Goal: Transaction & Acquisition: Purchase product/service

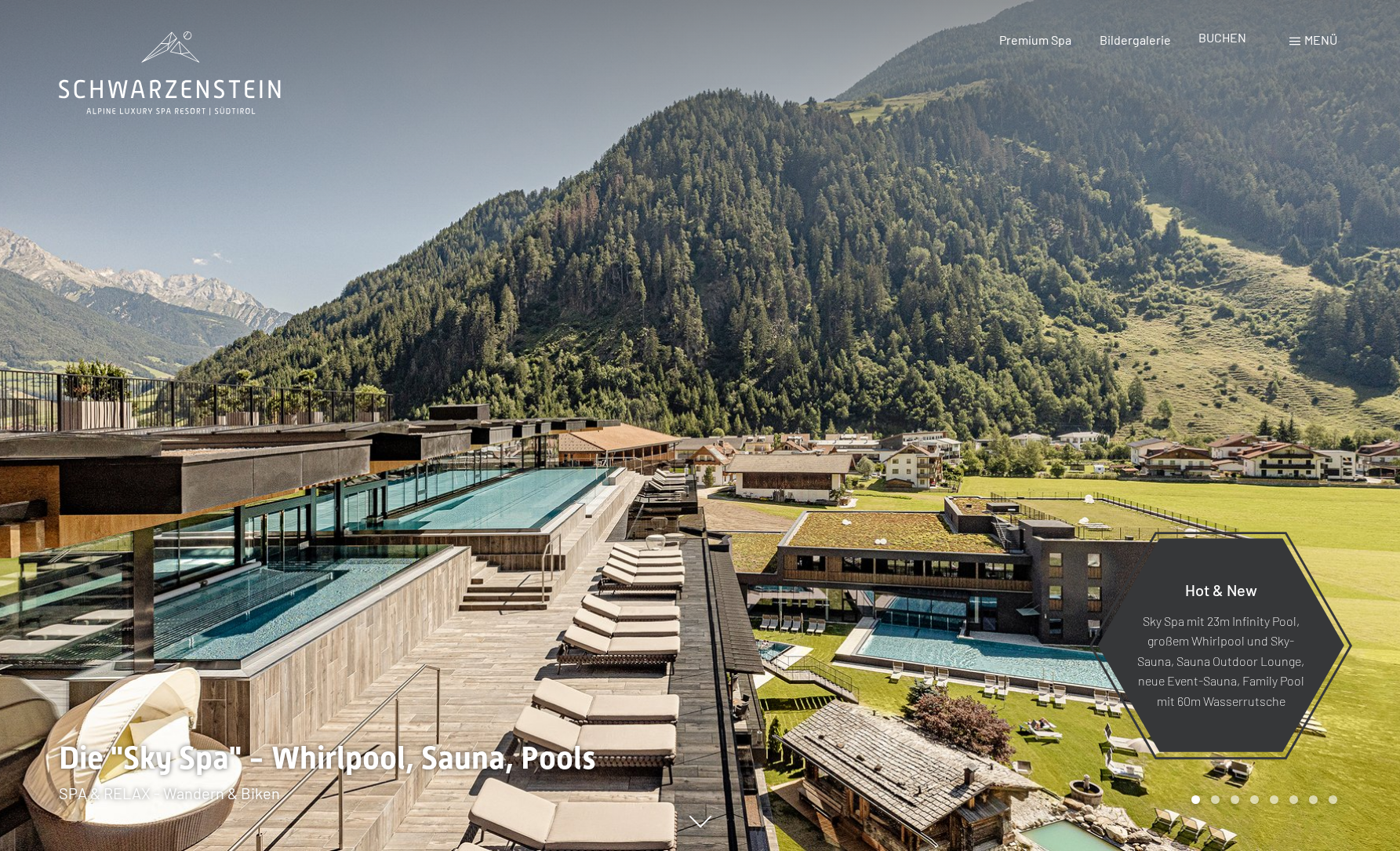
click at [1224, 43] on span "BUCHEN" at bounding box center [1223, 37] width 48 height 15
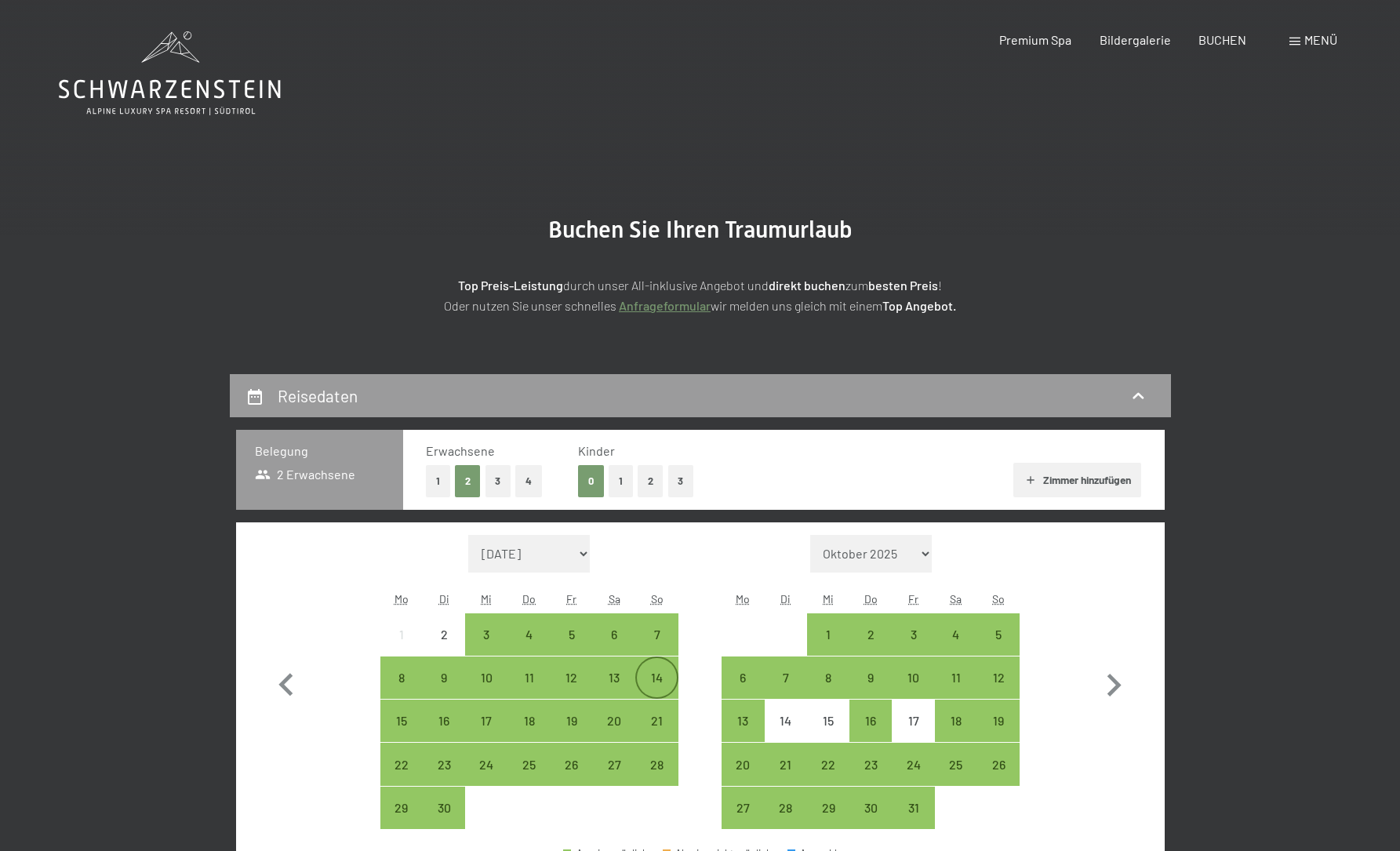
click at [648, 683] on div "14" at bounding box center [657, 690] width 39 height 39
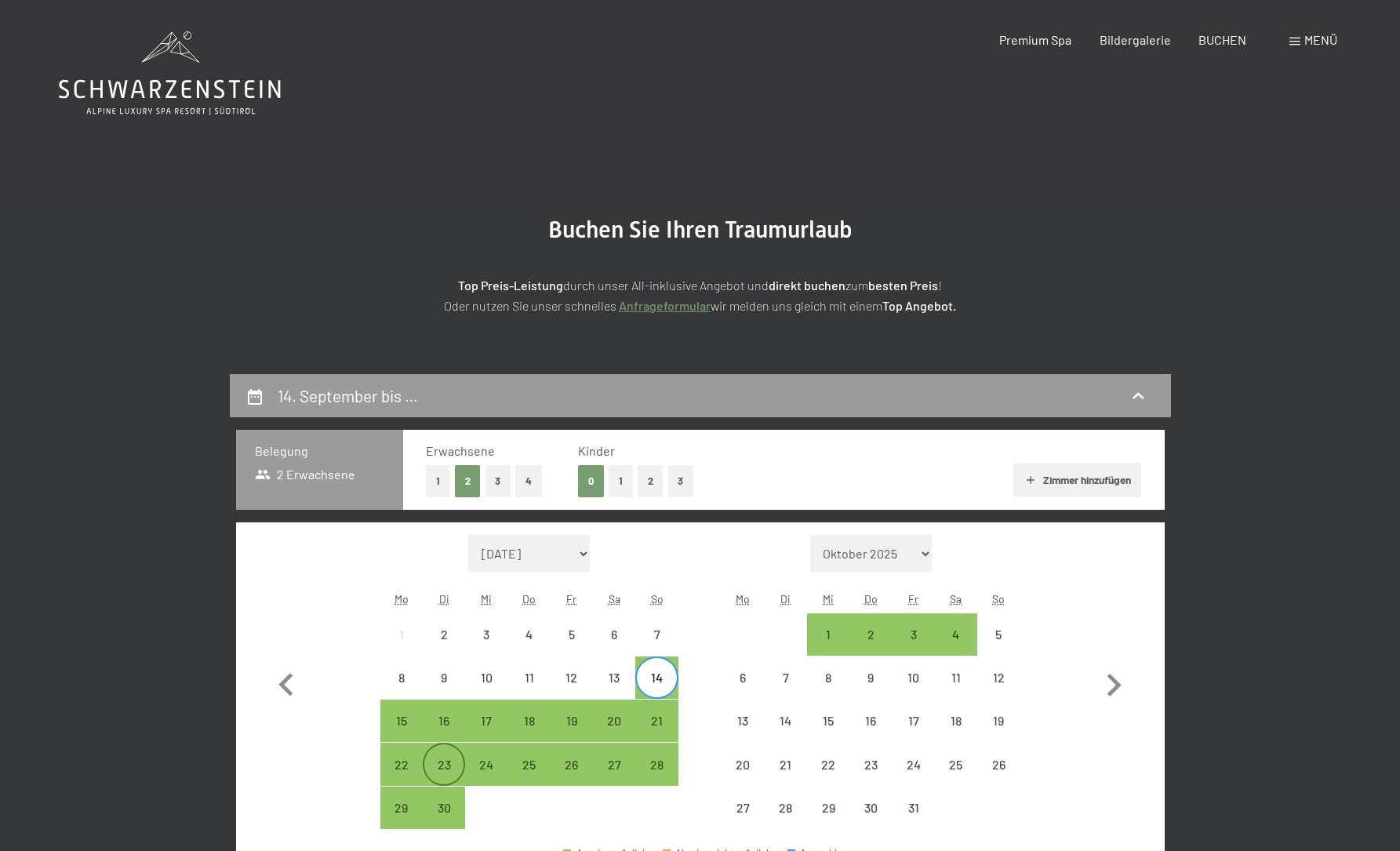
click at [455, 761] on div "23" at bounding box center [444, 777] width 39 height 39
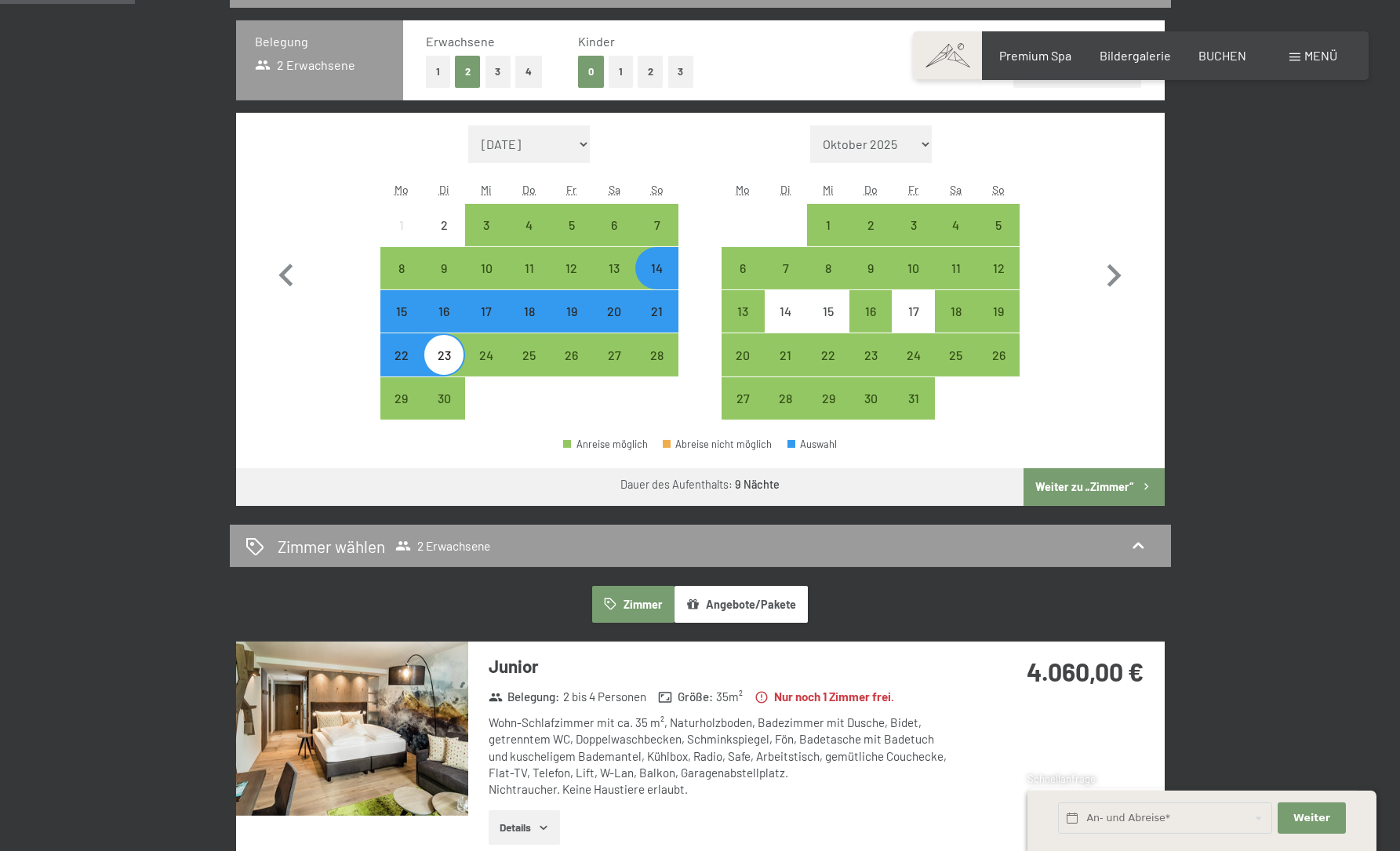
scroll to position [282, 0]
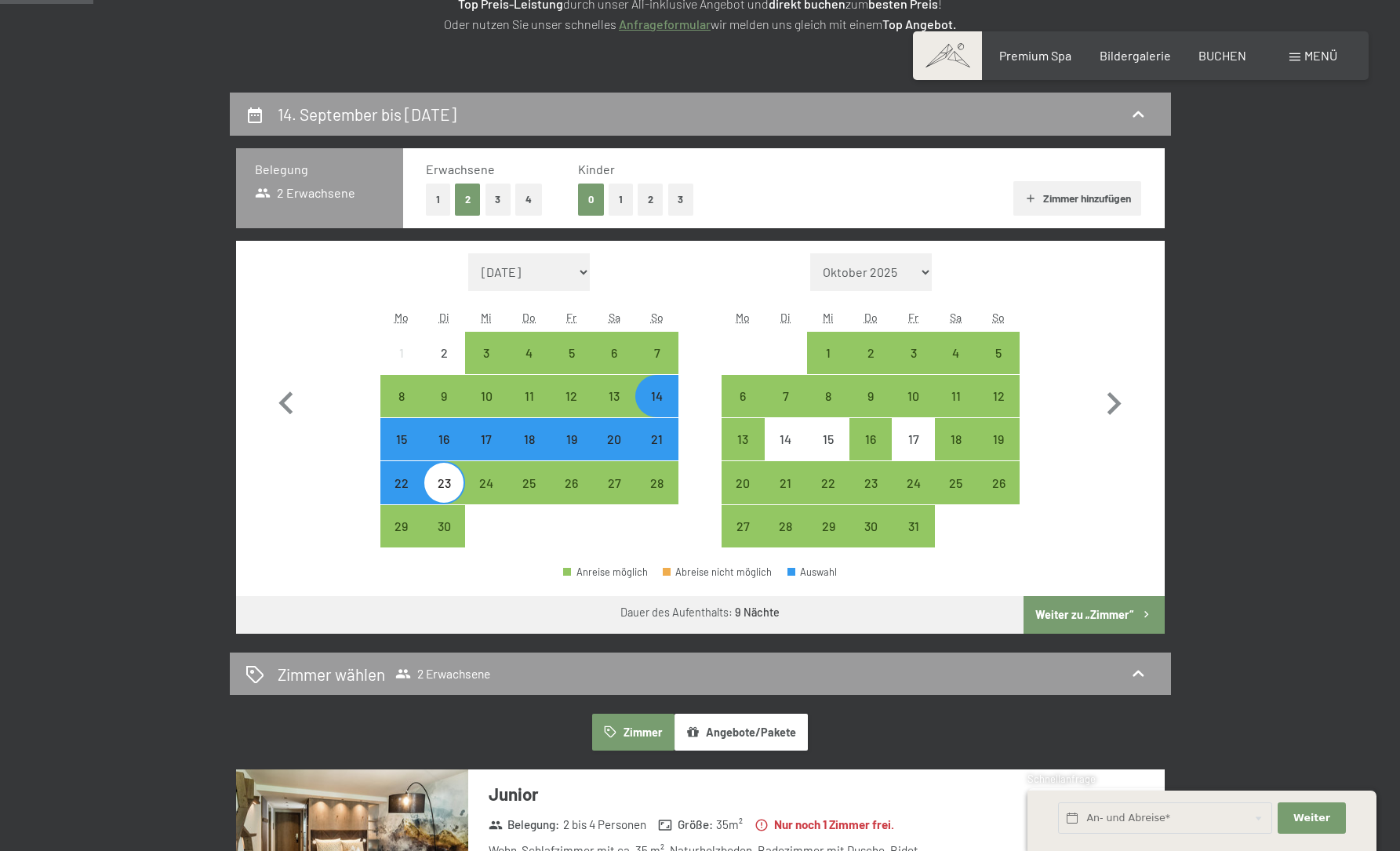
click at [656, 397] on div "14" at bounding box center [657, 409] width 39 height 39
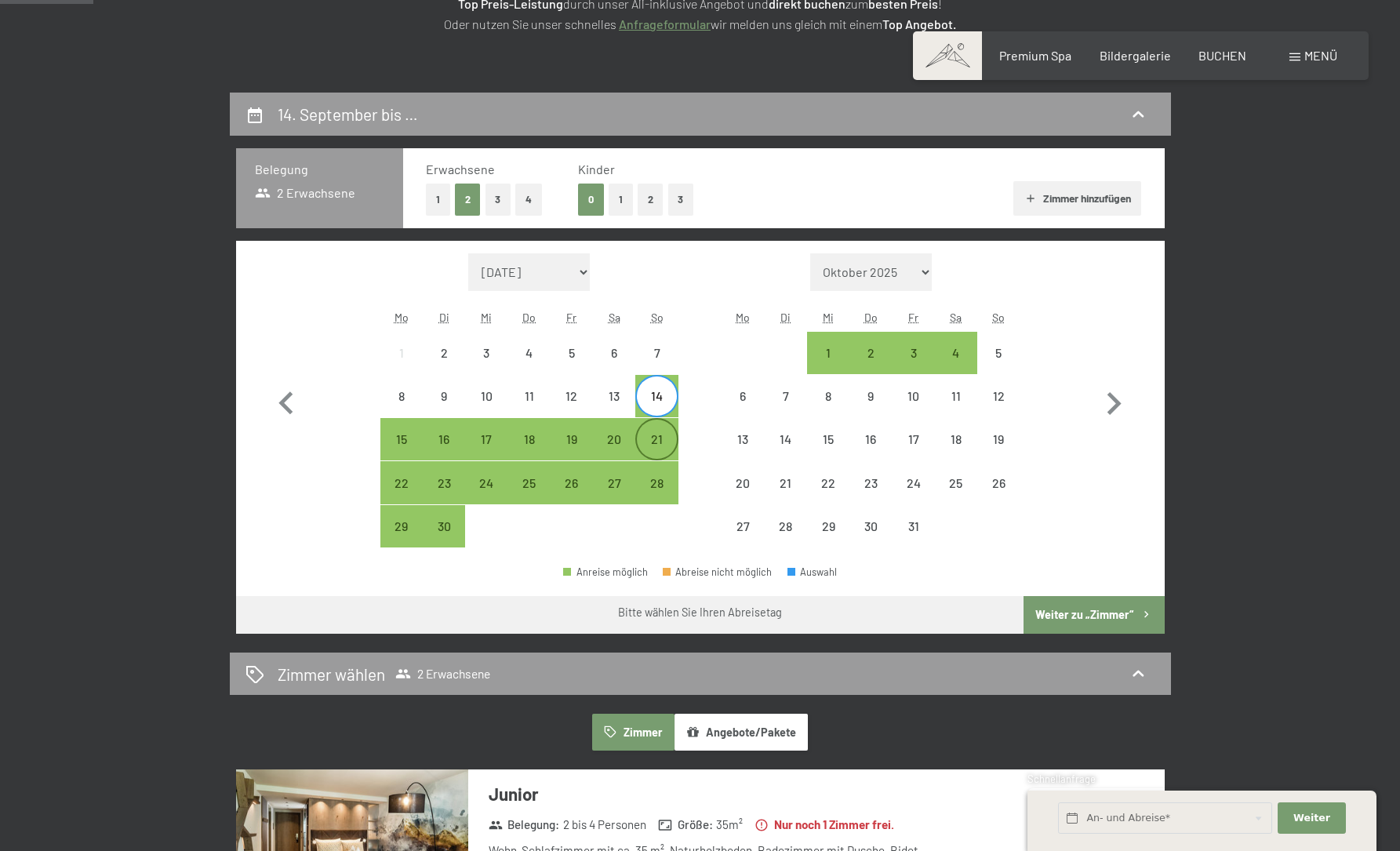
click at [662, 445] on div "21" at bounding box center [657, 452] width 39 height 39
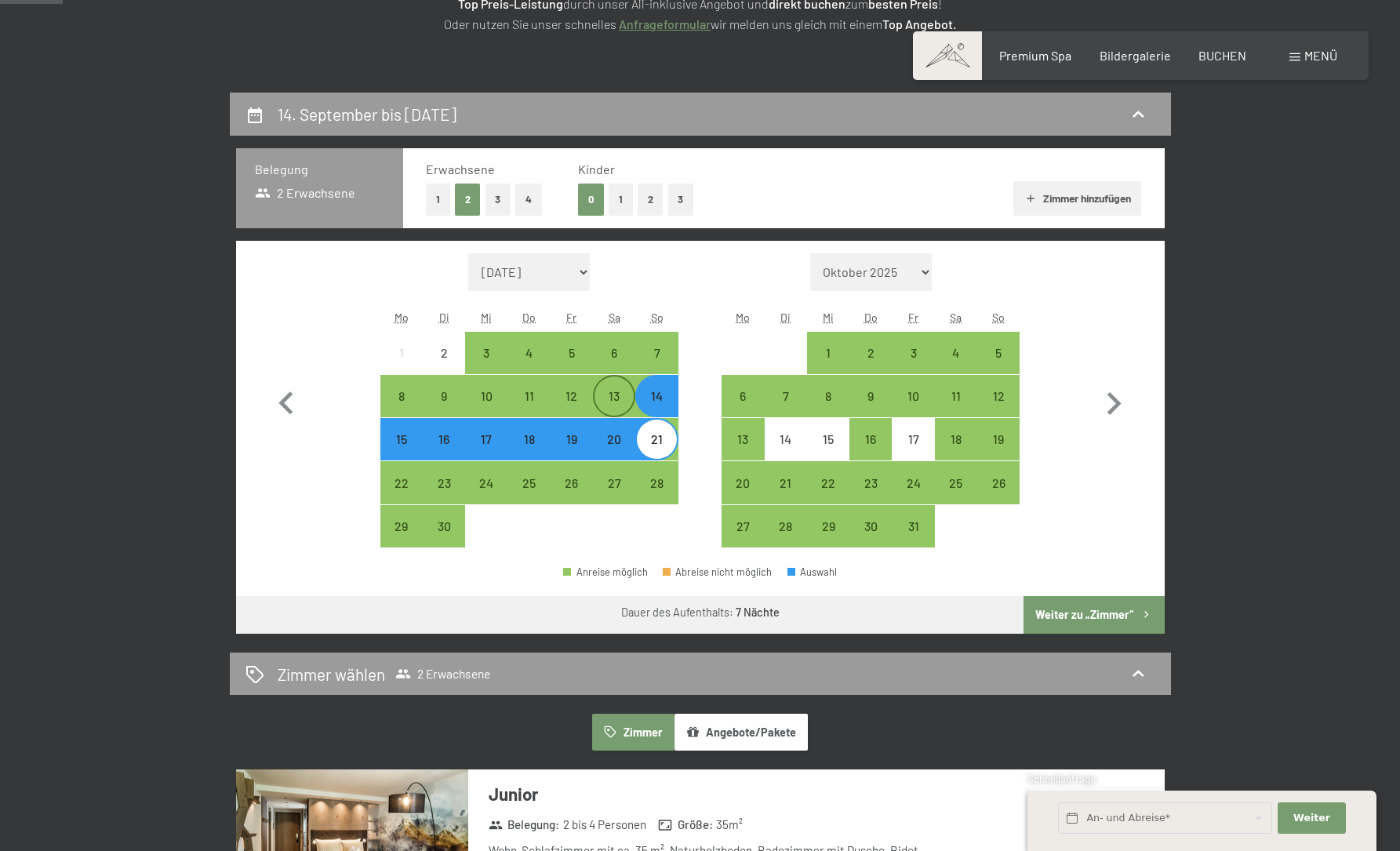
click at [623, 403] on div "13" at bounding box center [614, 409] width 39 height 39
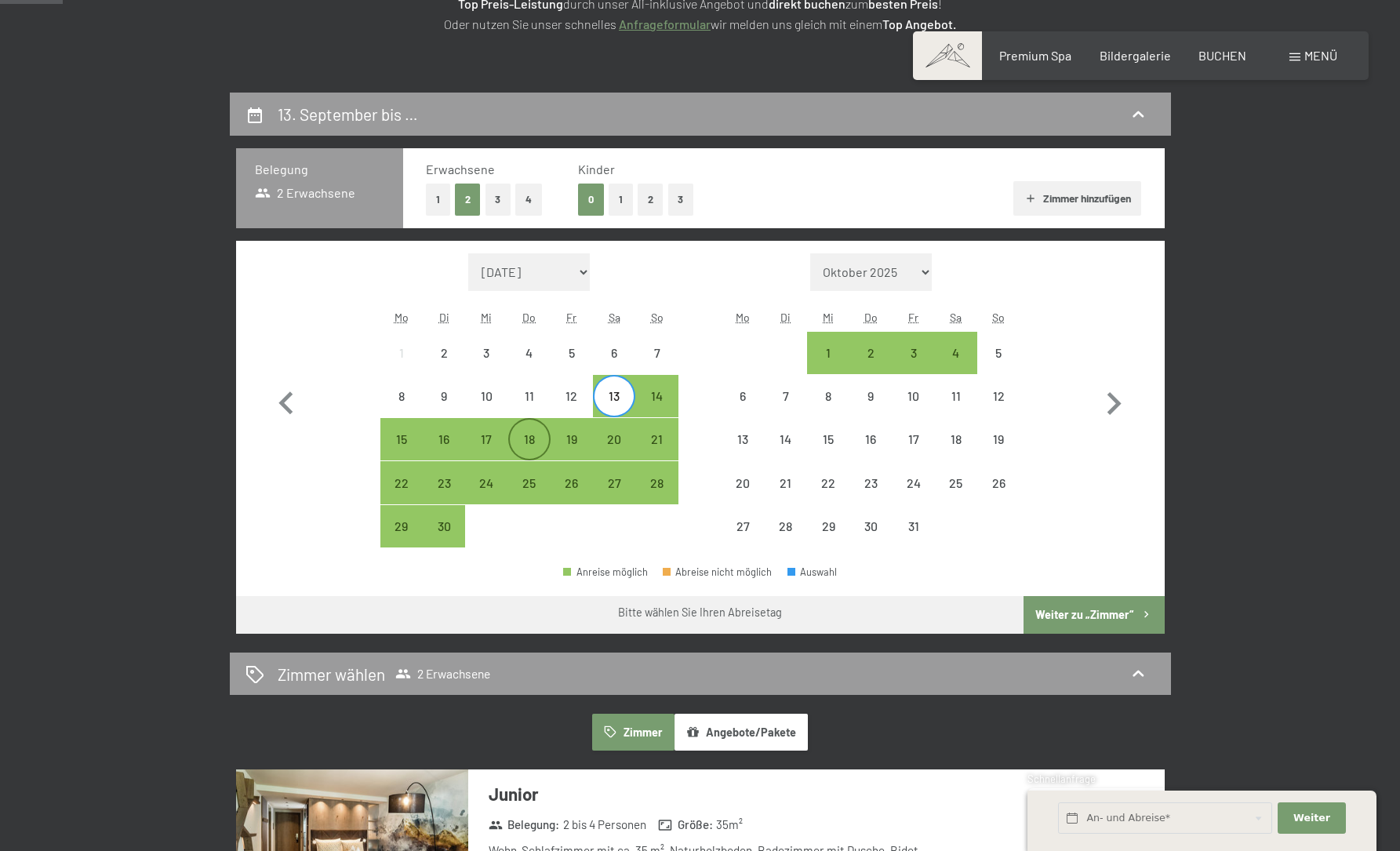
click at [537, 442] on div "18" at bounding box center [529, 452] width 39 height 39
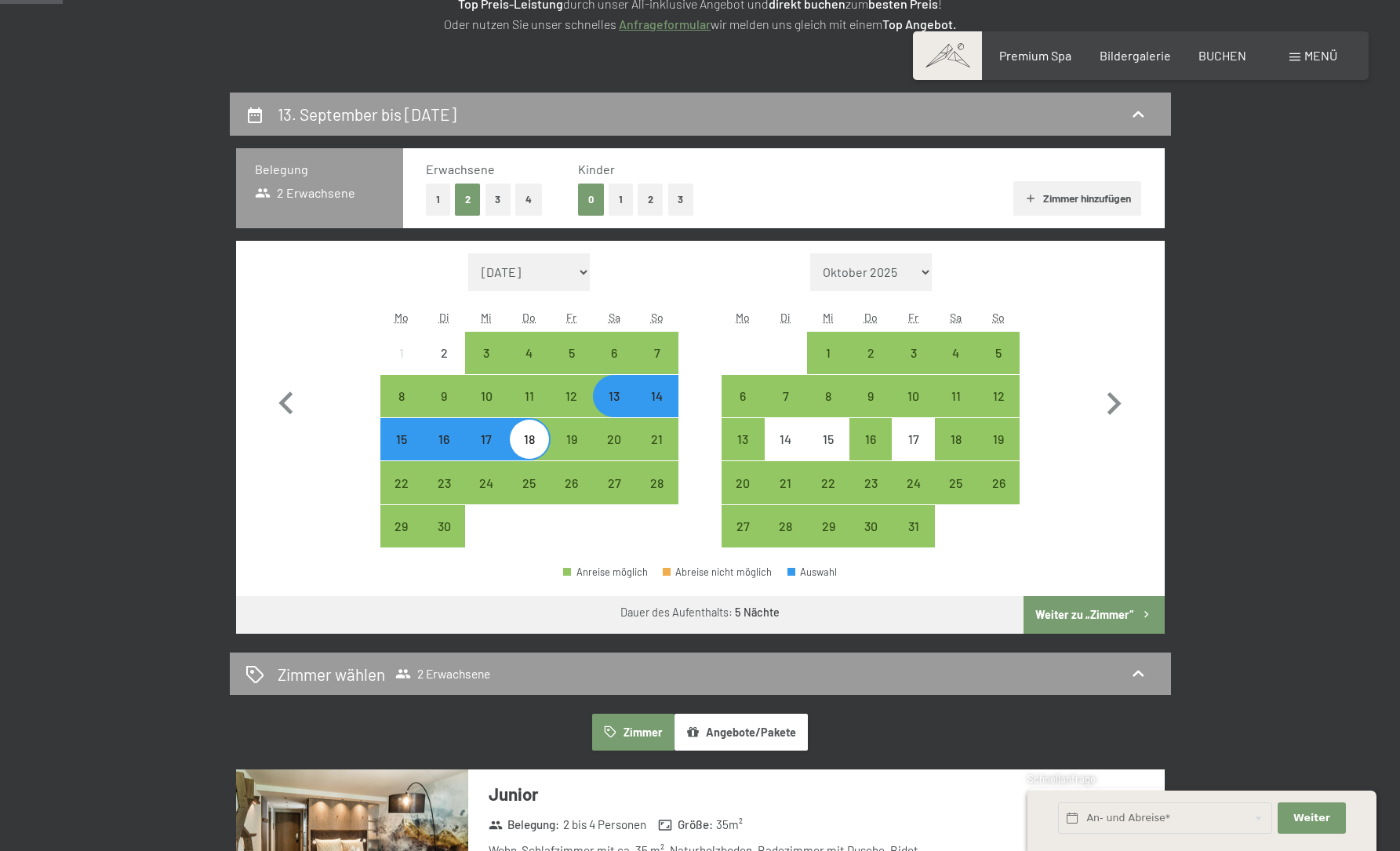
click at [623, 403] on div "13" at bounding box center [614, 409] width 39 height 39
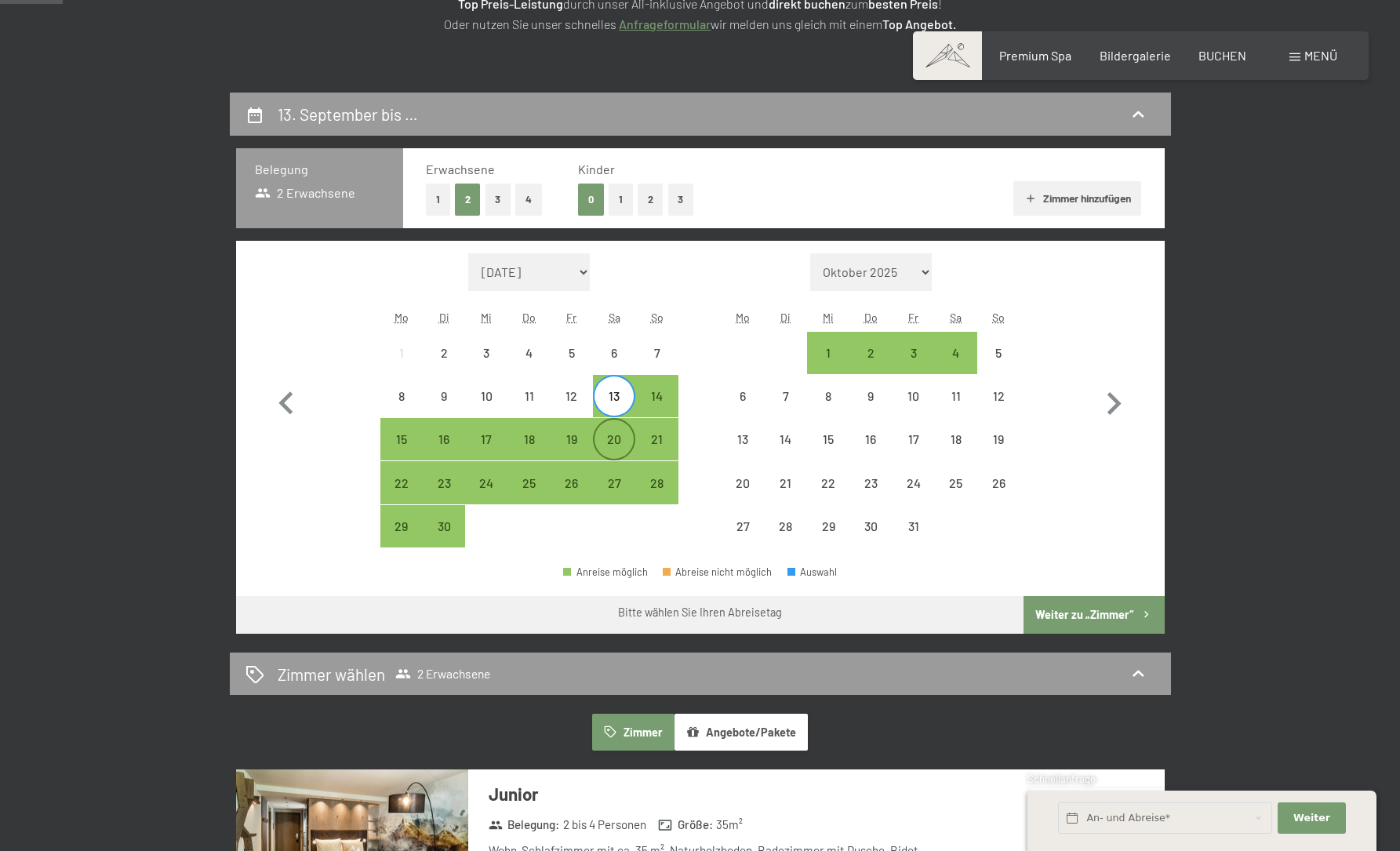
click at [621, 440] on div "20" at bounding box center [614, 452] width 39 height 39
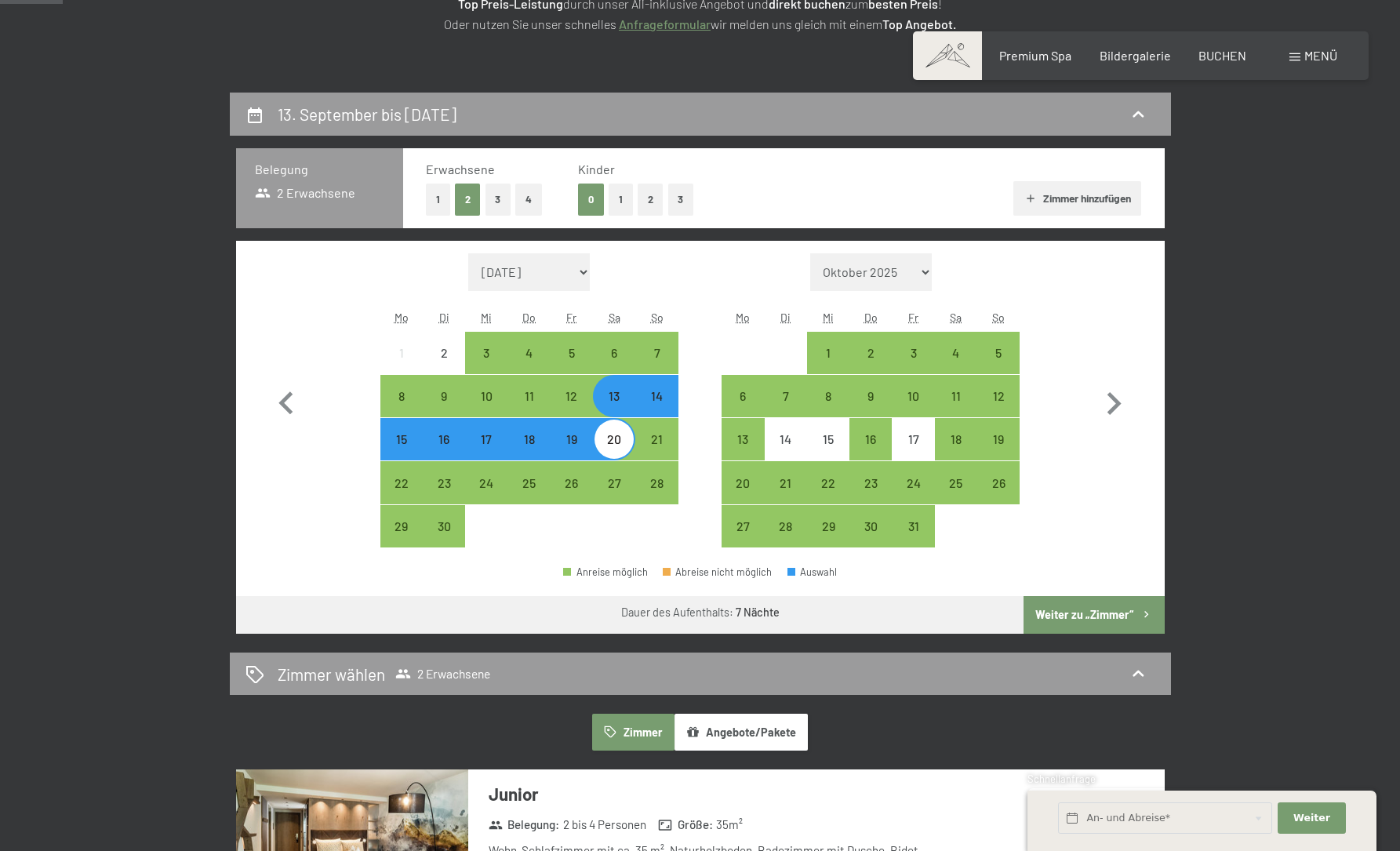
click at [1082, 611] on button "Weiter zu „Zimmer“" at bounding box center [1094, 614] width 140 height 38
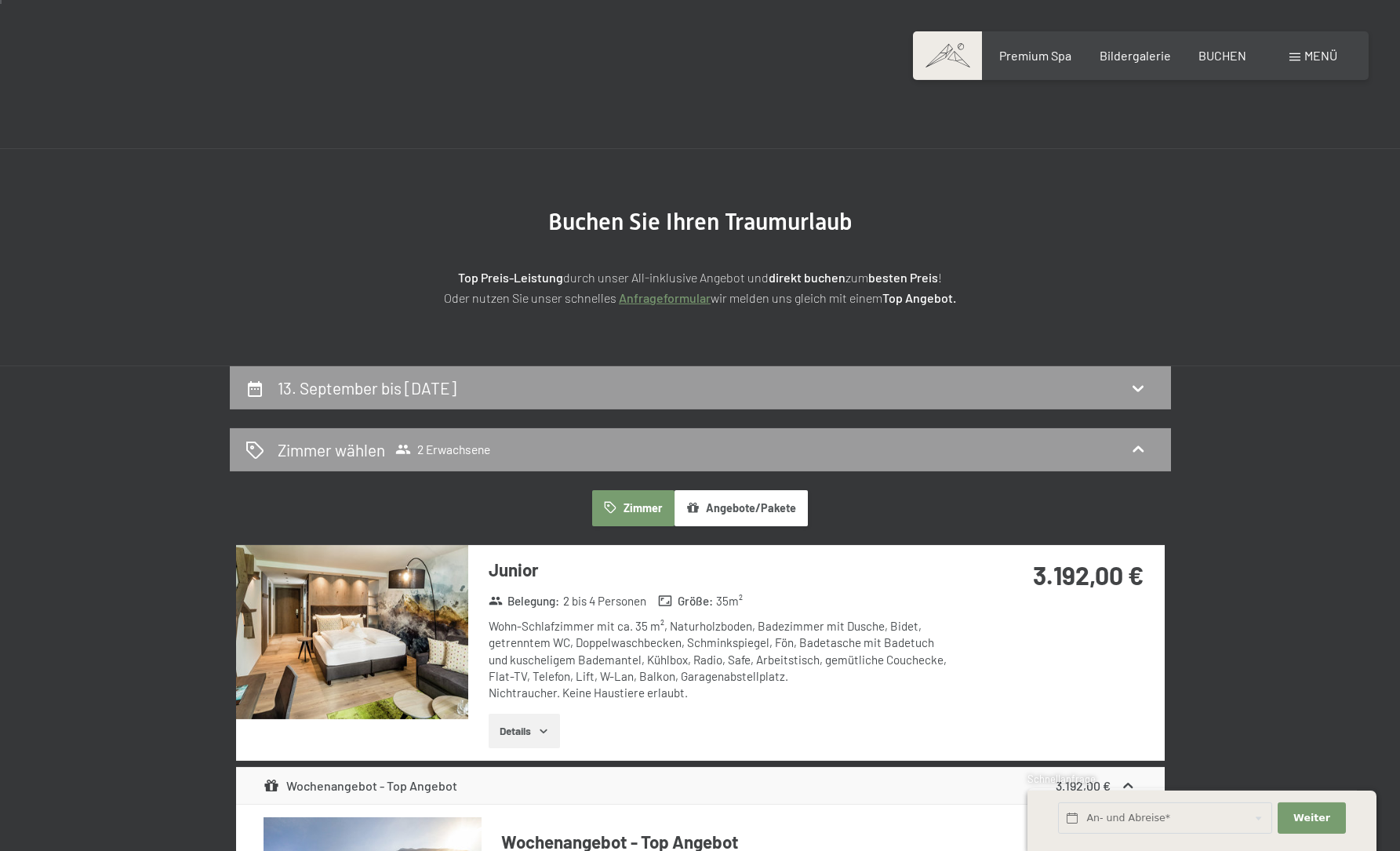
scroll to position [0, 0]
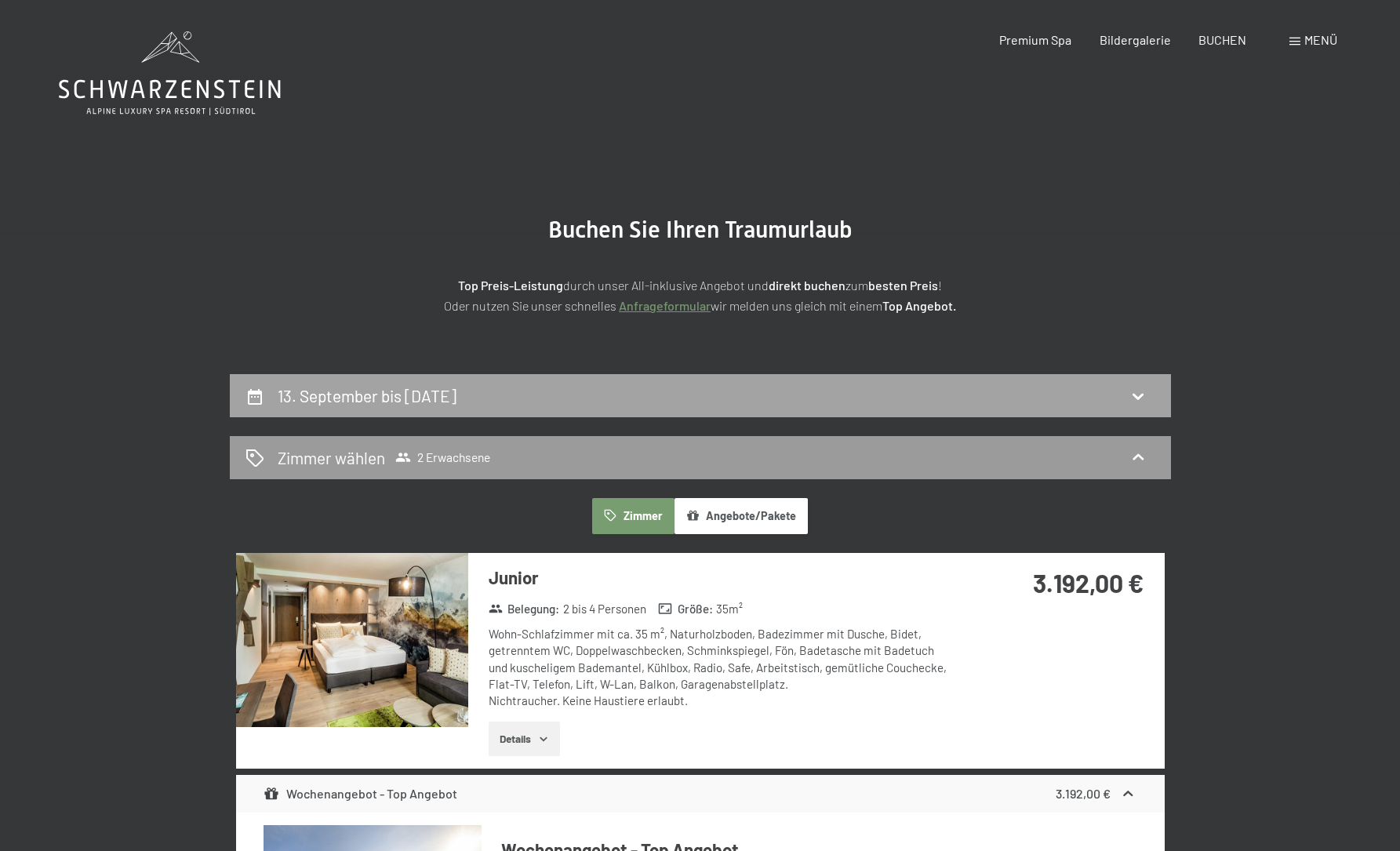
click at [784, 389] on div "13. September bis [DATE]" at bounding box center [700, 396] width 910 height 23
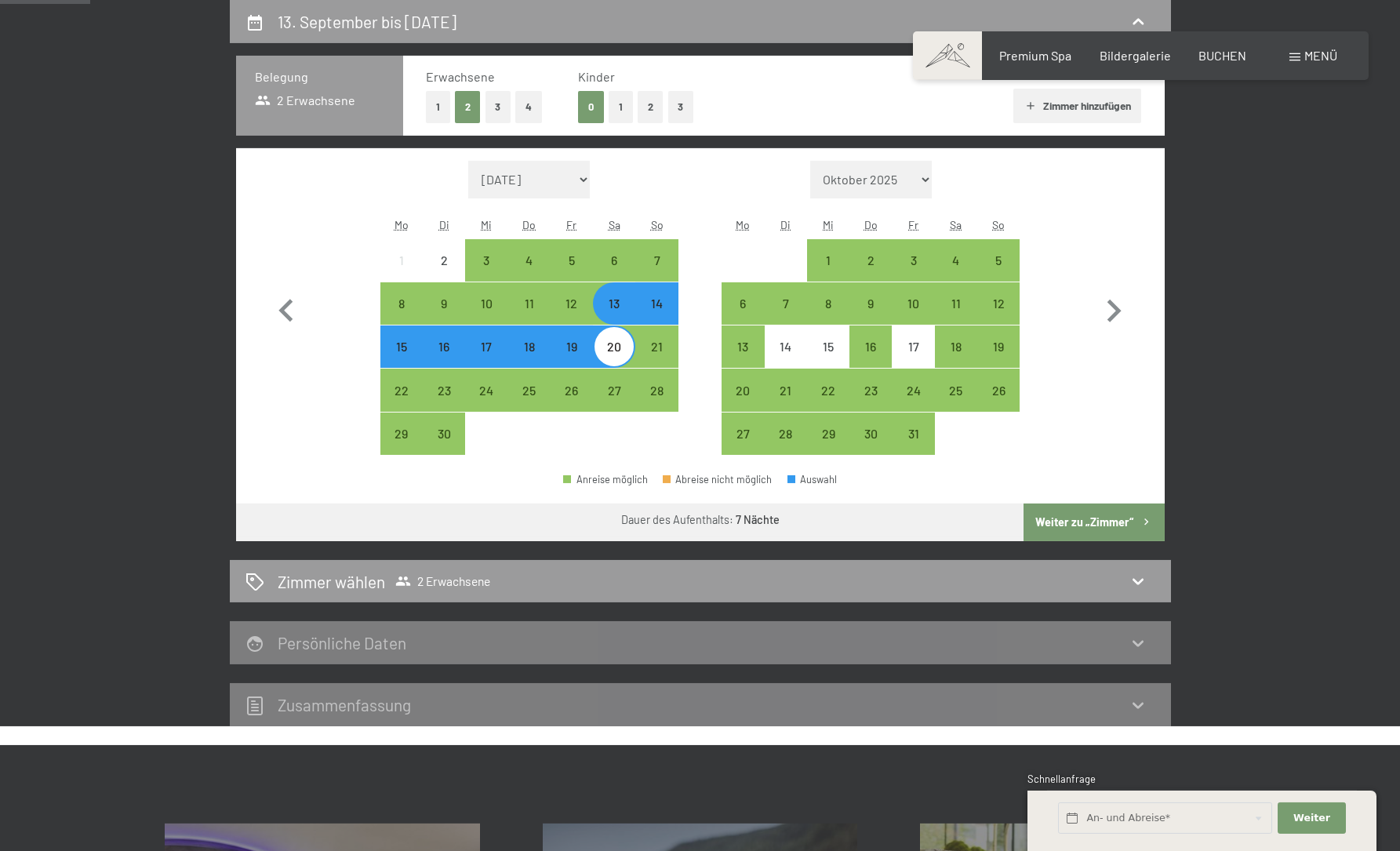
click at [574, 349] on div "19" at bounding box center [571, 360] width 39 height 39
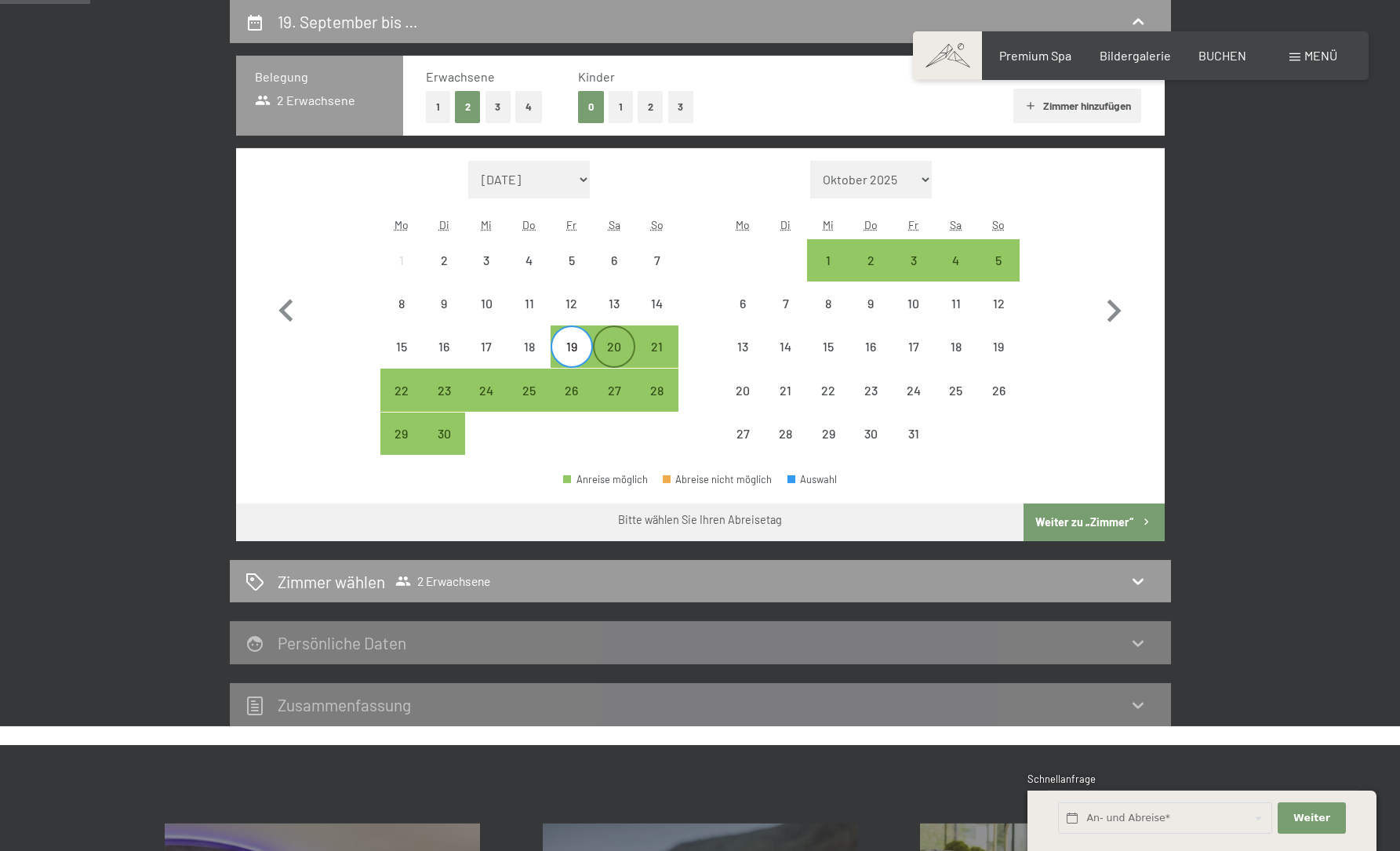
click at [616, 348] on div "20" at bounding box center [614, 360] width 39 height 39
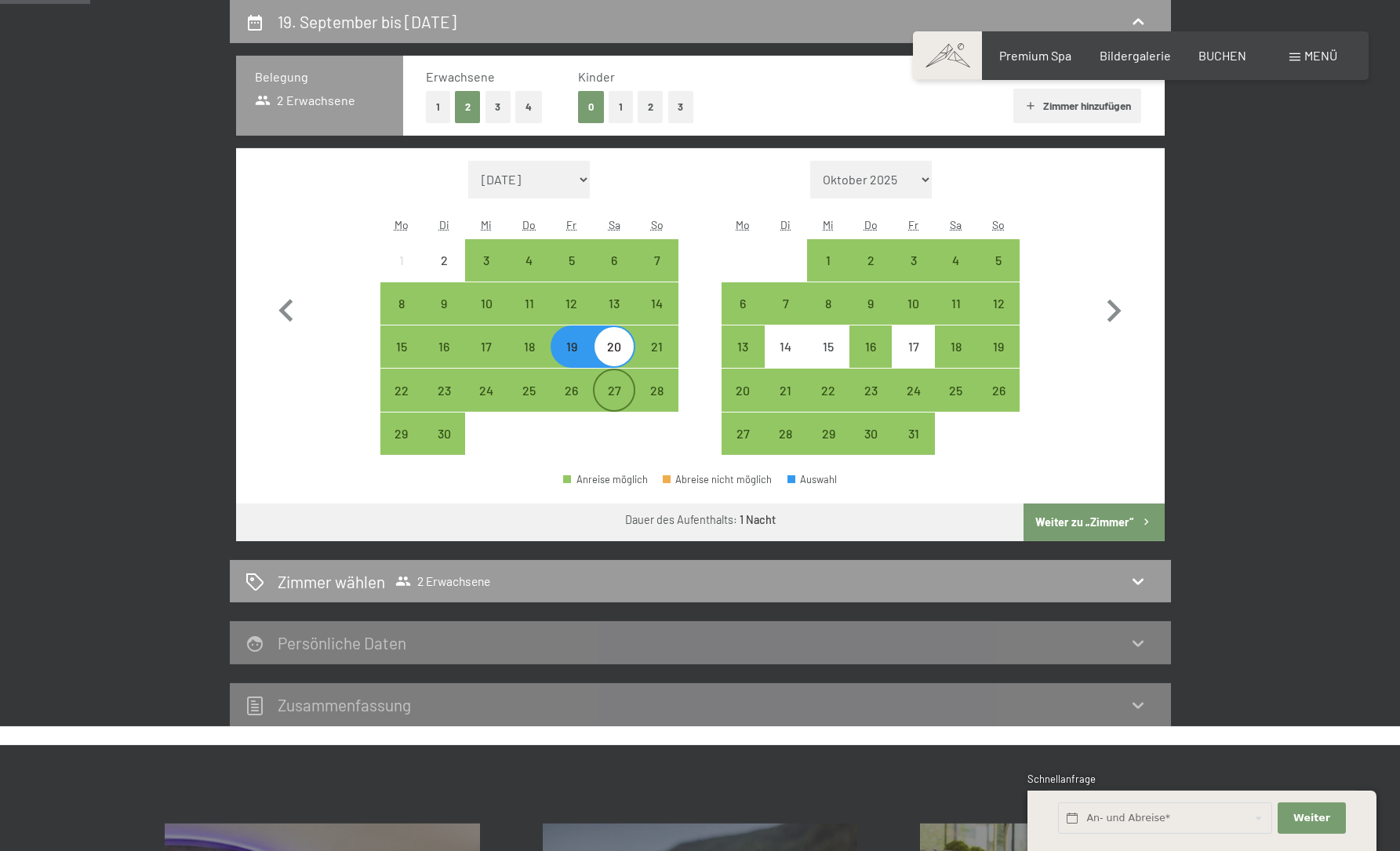
click at [614, 387] on div "27" at bounding box center [614, 404] width 39 height 39
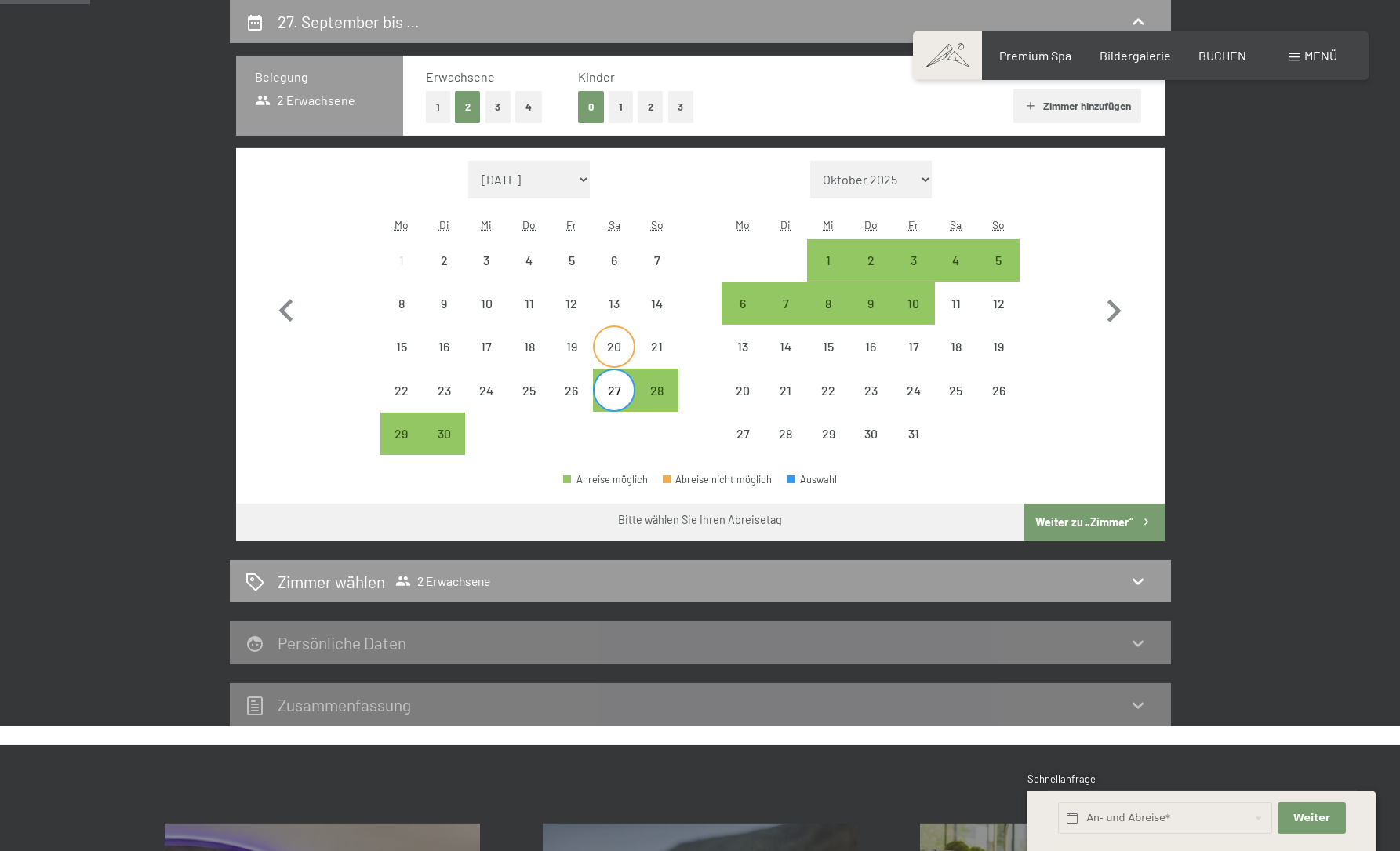
click at [623, 349] on div "20" at bounding box center [614, 360] width 39 height 39
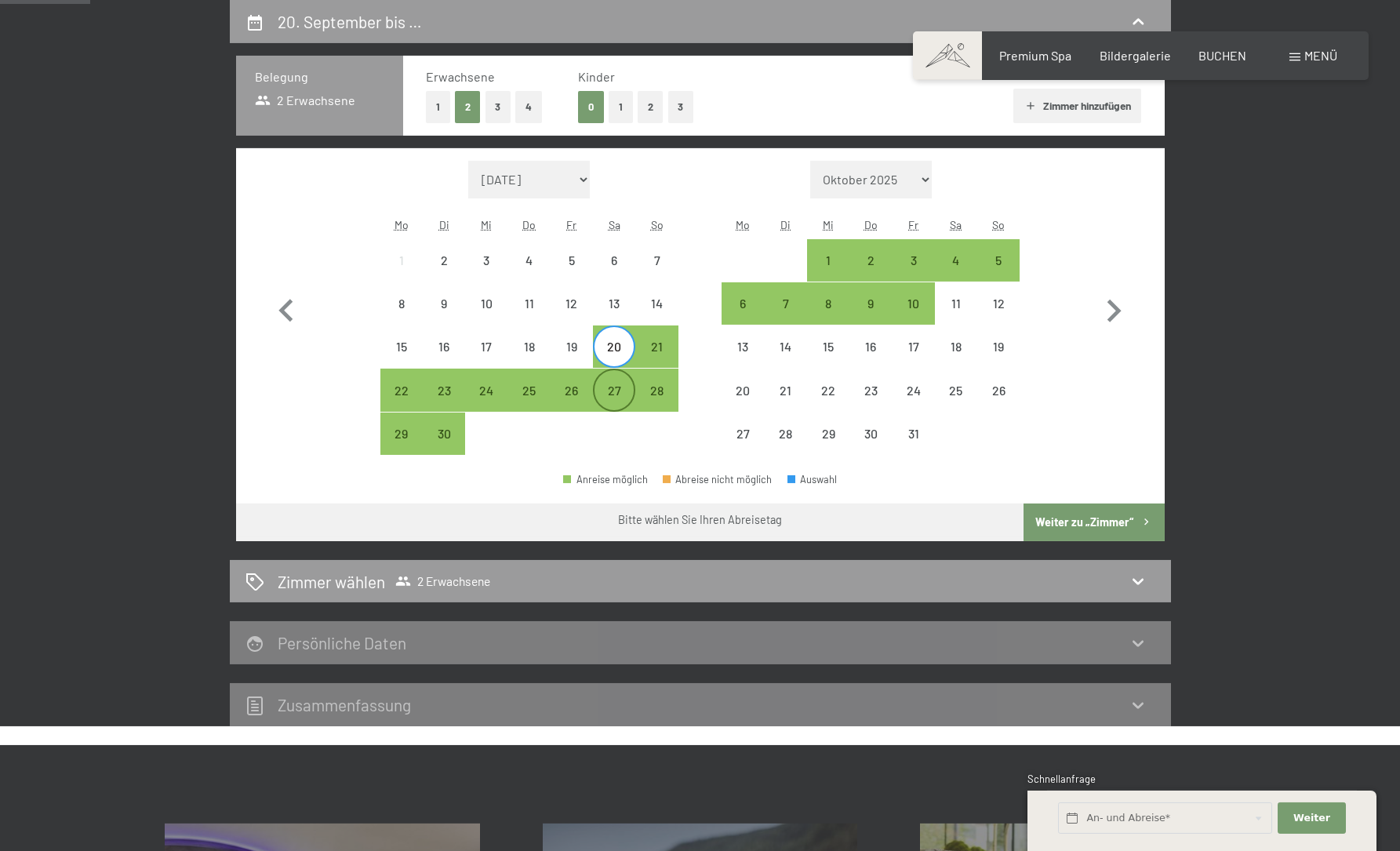
click at [624, 385] on div "27" at bounding box center [614, 404] width 39 height 39
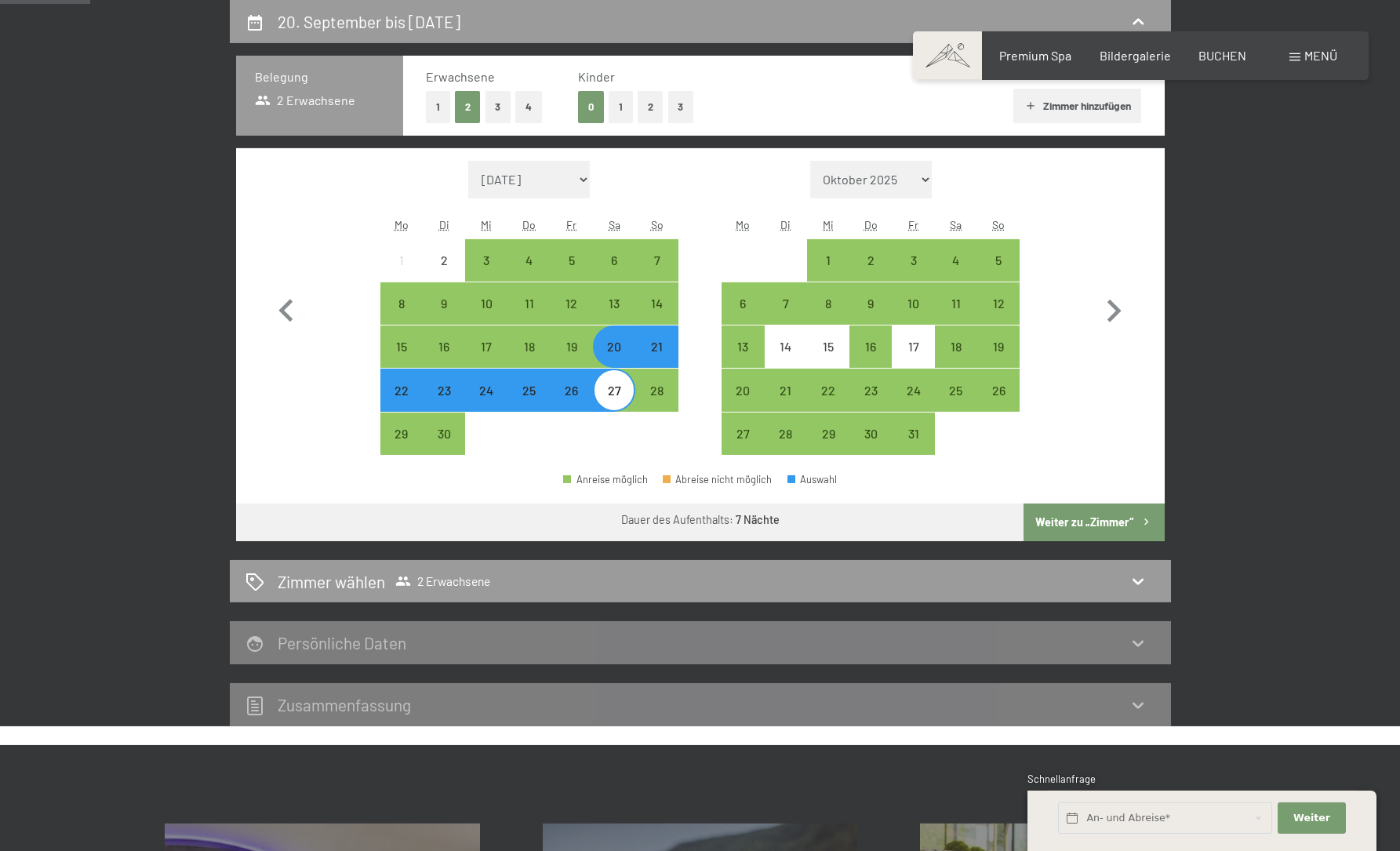
click at [1111, 526] on button "Weiter zu „Zimmer“" at bounding box center [1094, 522] width 140 height 38
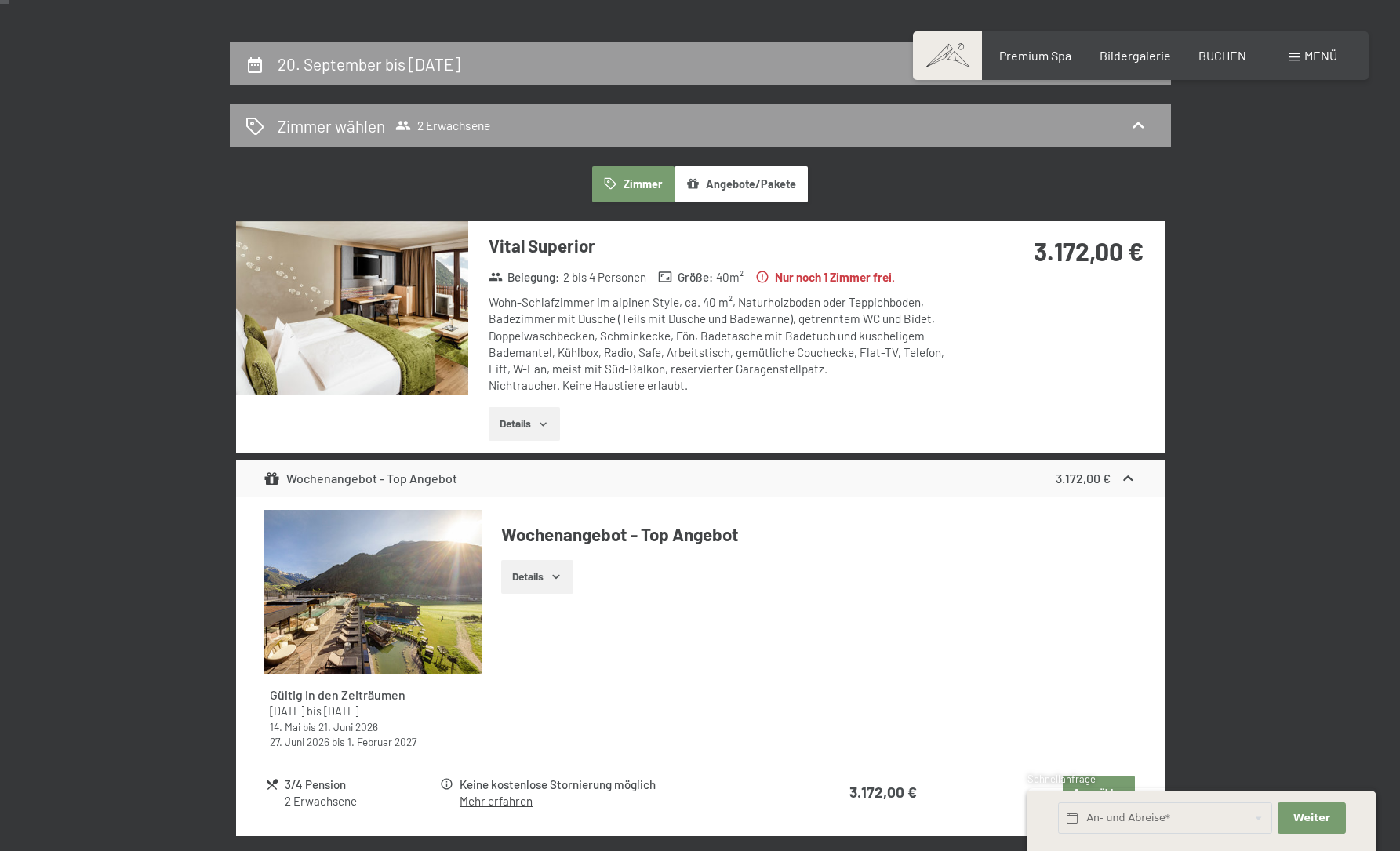
scroll to position [0, 0]
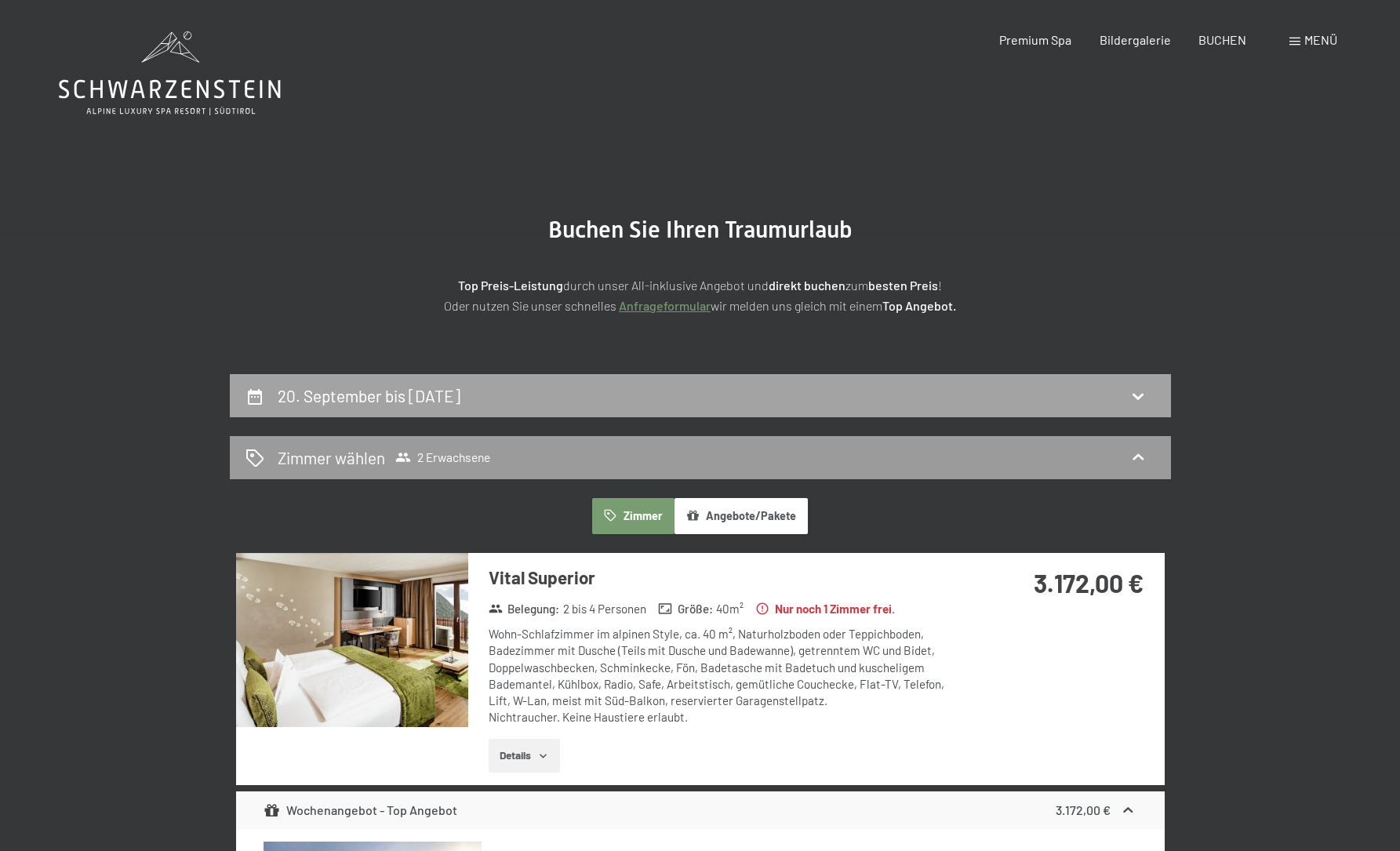
click at [786, 401] on div "20. September bis [DATE]" at bounding box center [700, 396] width 910 height 23
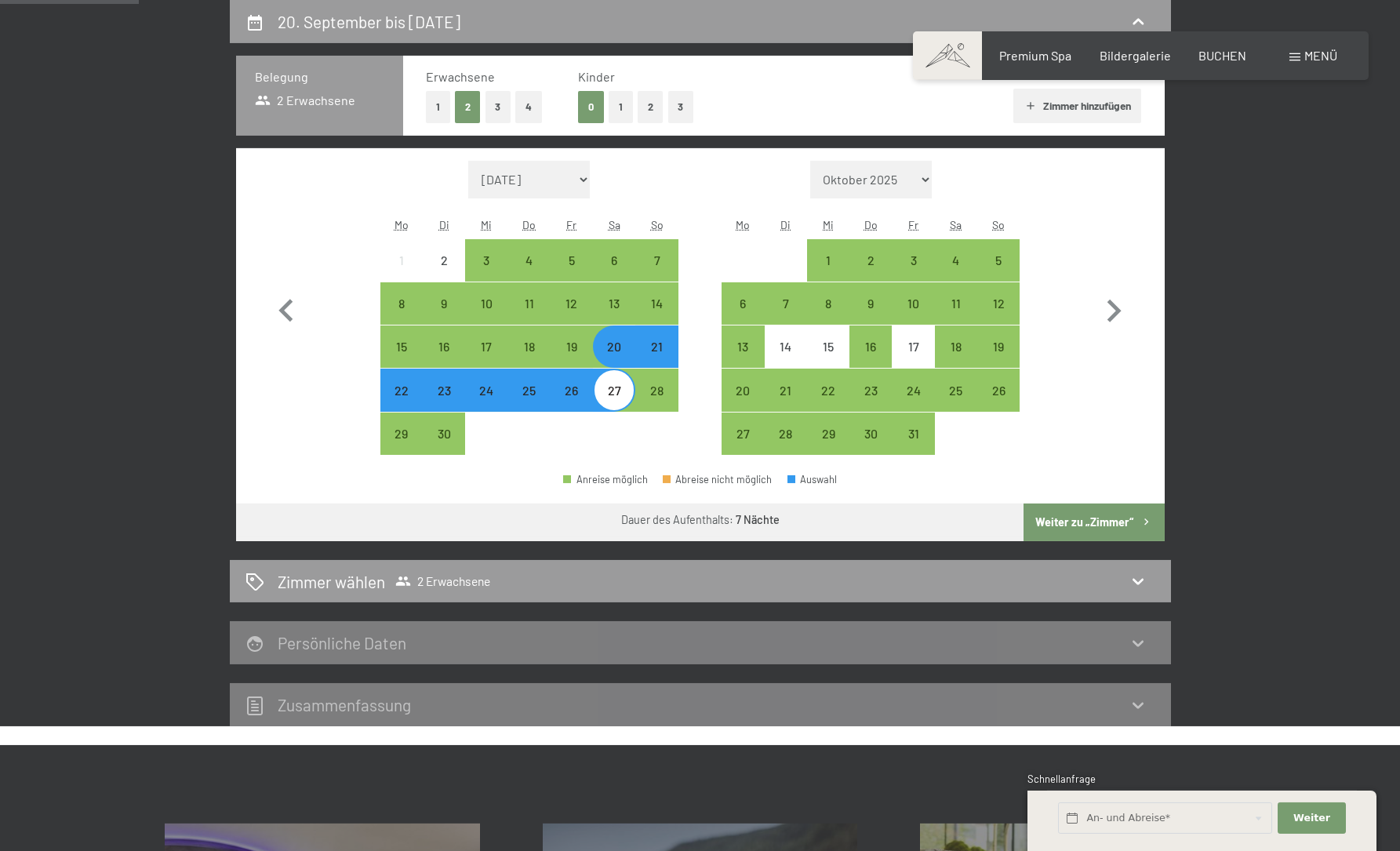
click at [661, 347] on div "21" at bounding box center [657, 360] width 39 height 39
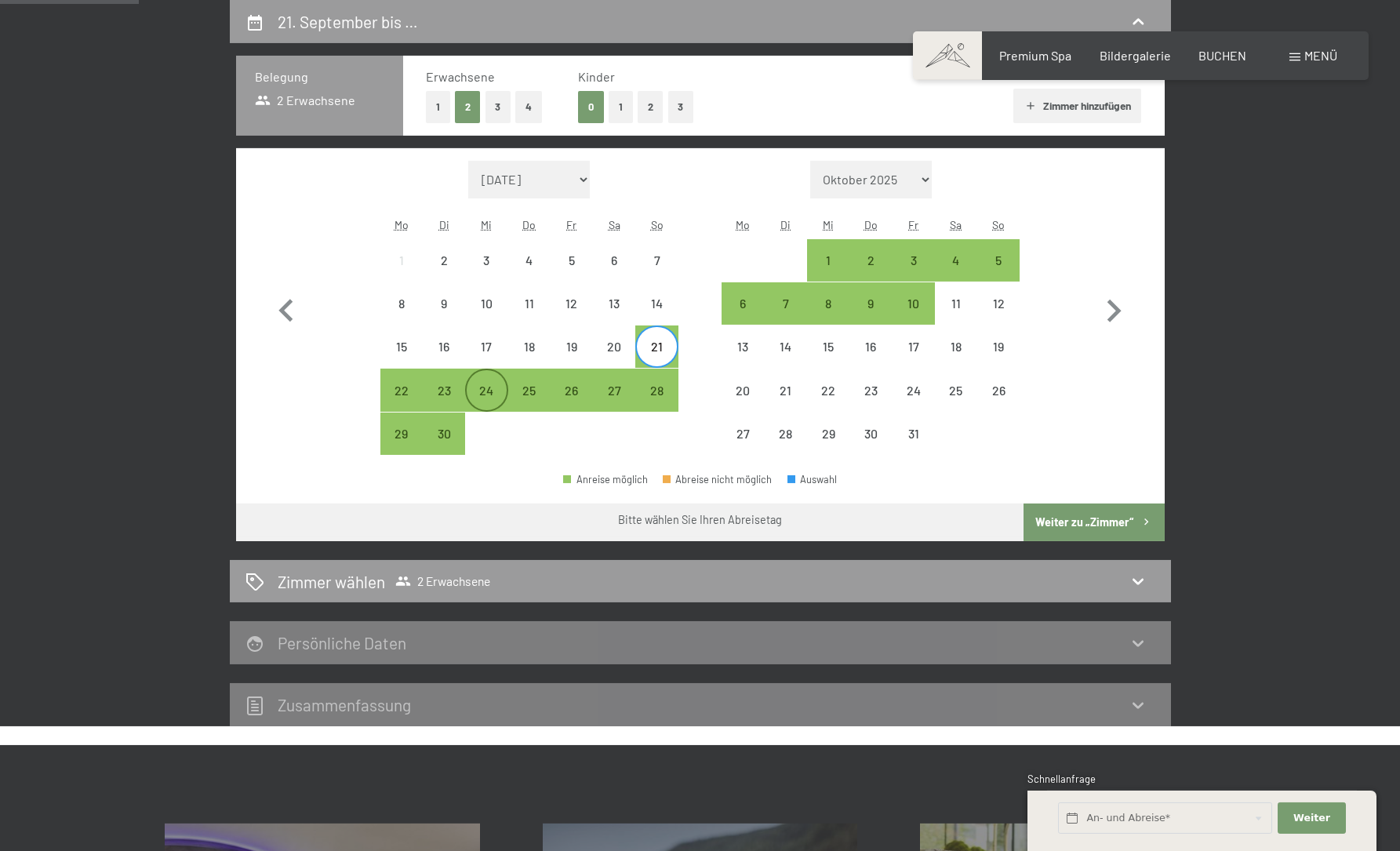
click at [490, 390] on div "24" at bounding box center [486, 404] width 39 height 39
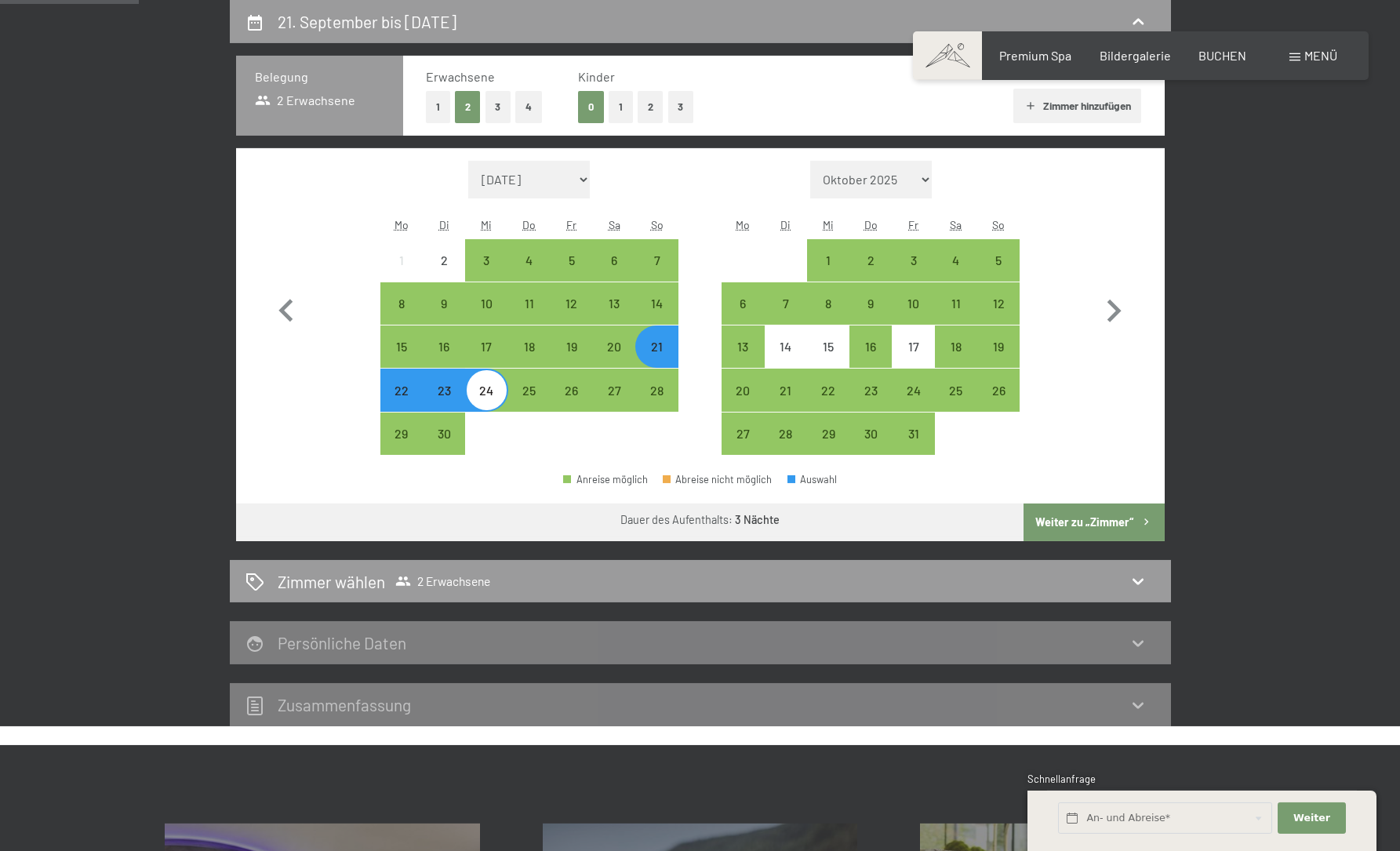
click at [1091, 518] on button "Weiter zu „Zimmer“" at bounding box center [1094, 522] width 140 height 38
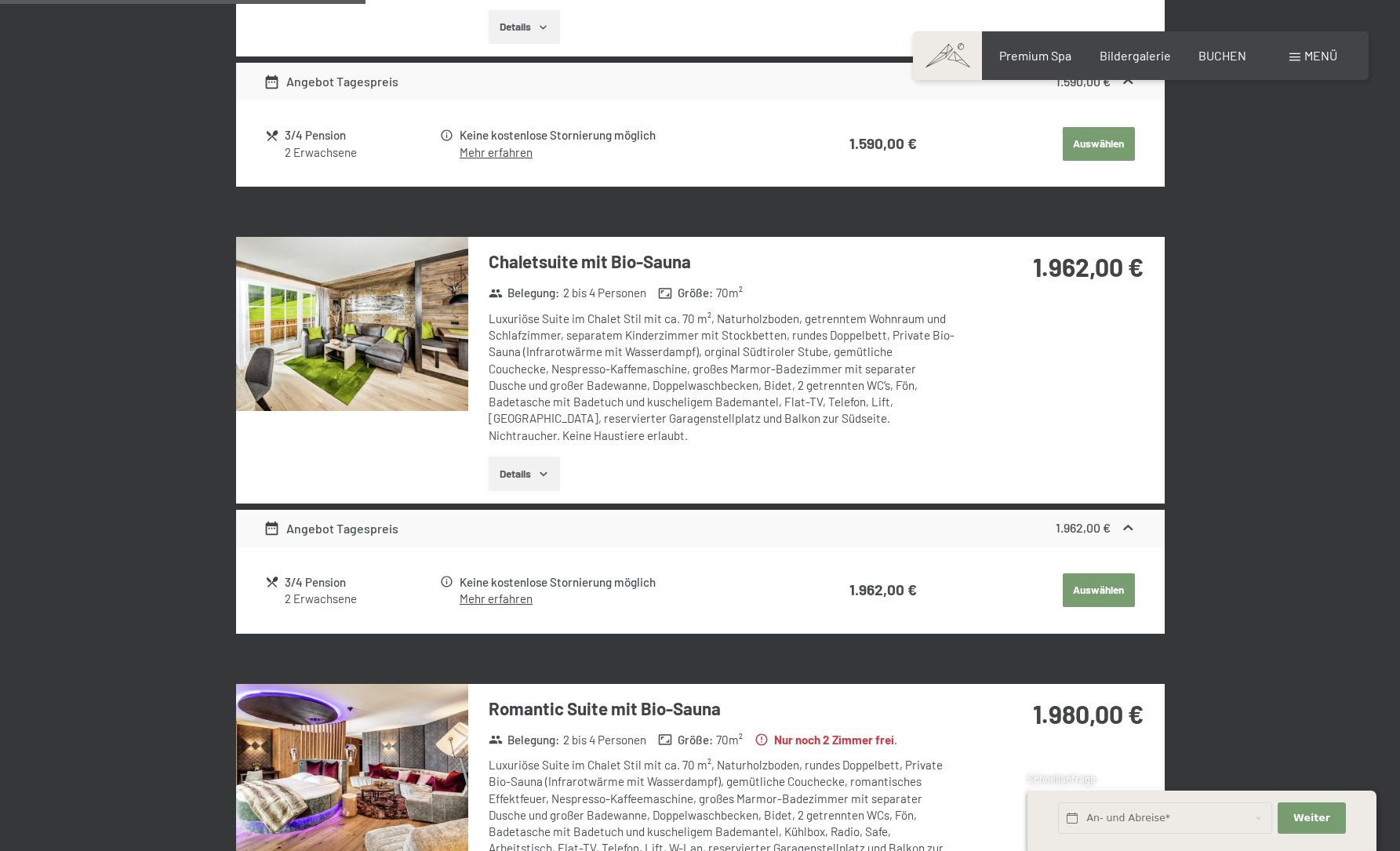
scroll to position [232, 0]
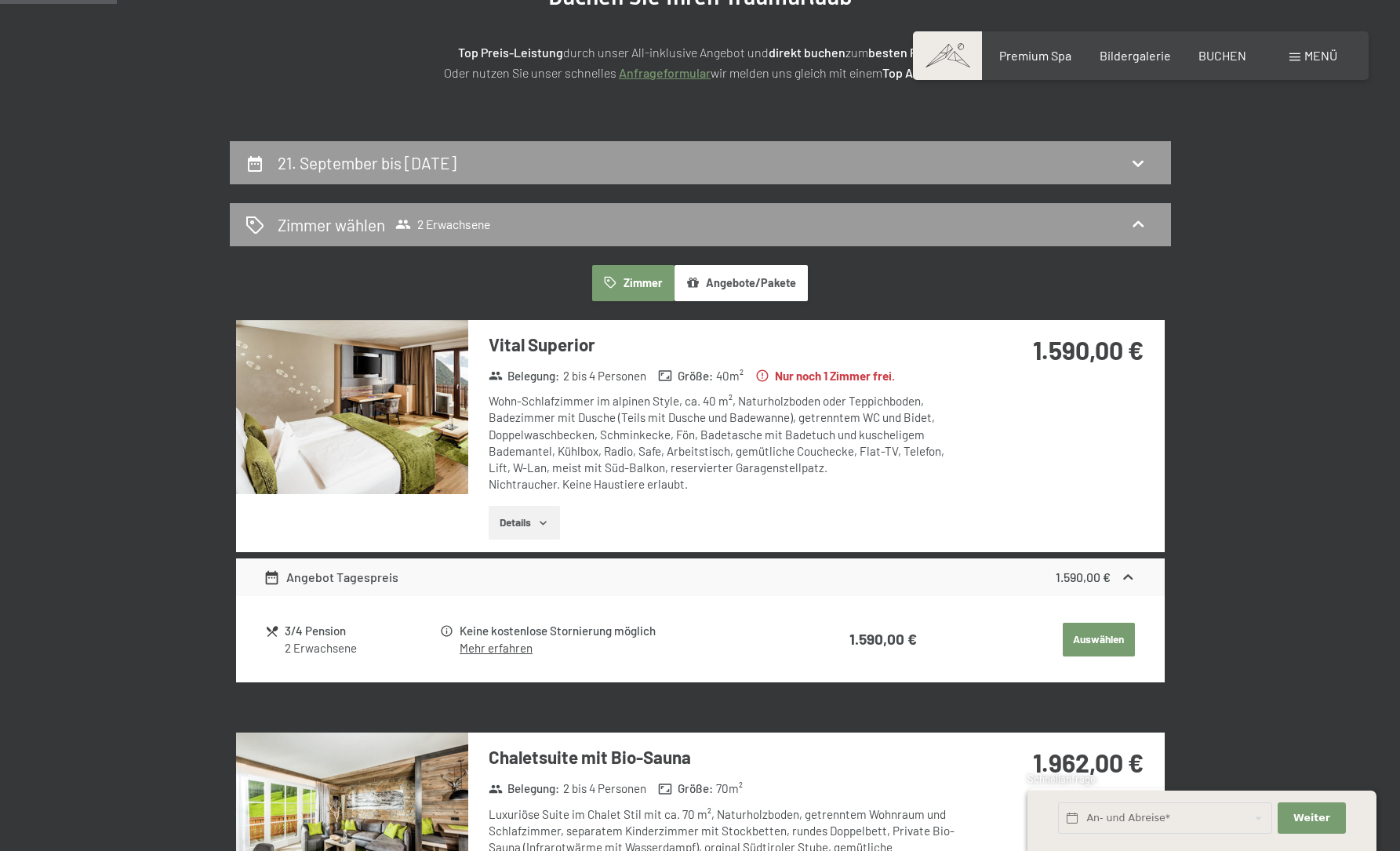
click at [1311, 55] on span "Menü" at bounding box center [1321, 55] width 33 height 15
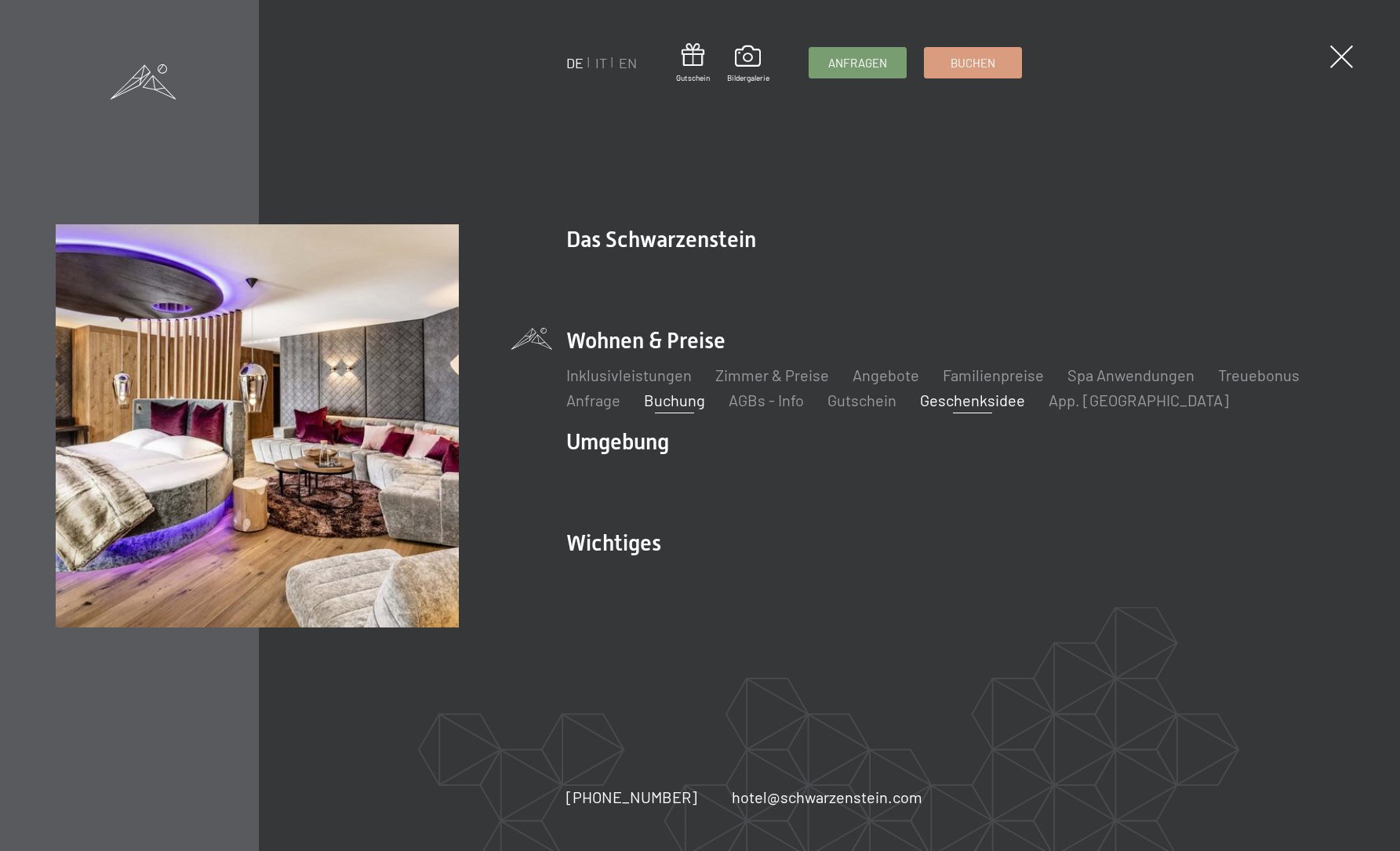
click at [948, 398] on link "Geschenksidee" at bounding box center [973, 399] width 105 height 18
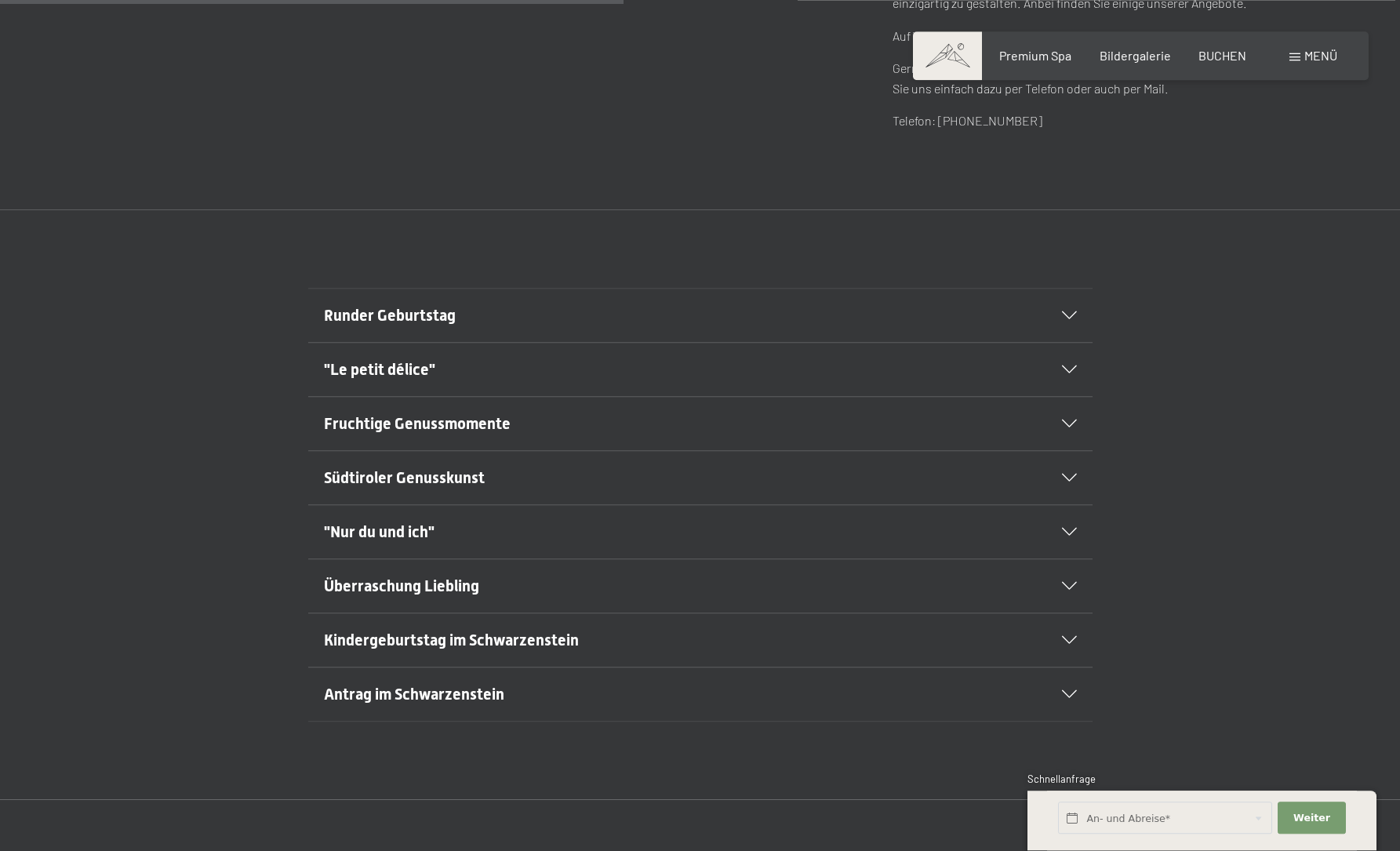
scroll to position [991, 0]
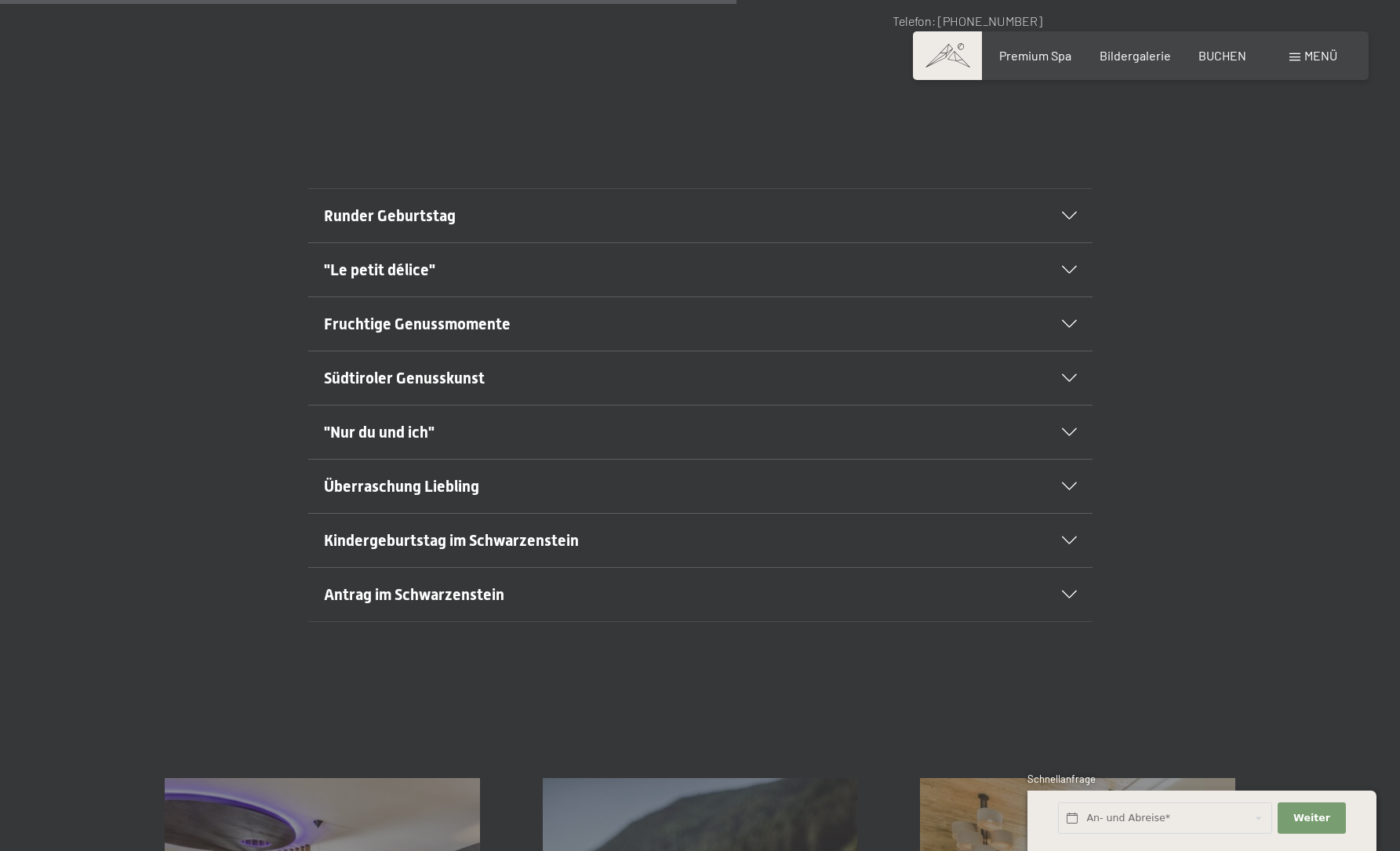
click at [494, 498] on div "Überraschung Liebling" at bounding box center [700, 486] width 753 height 54
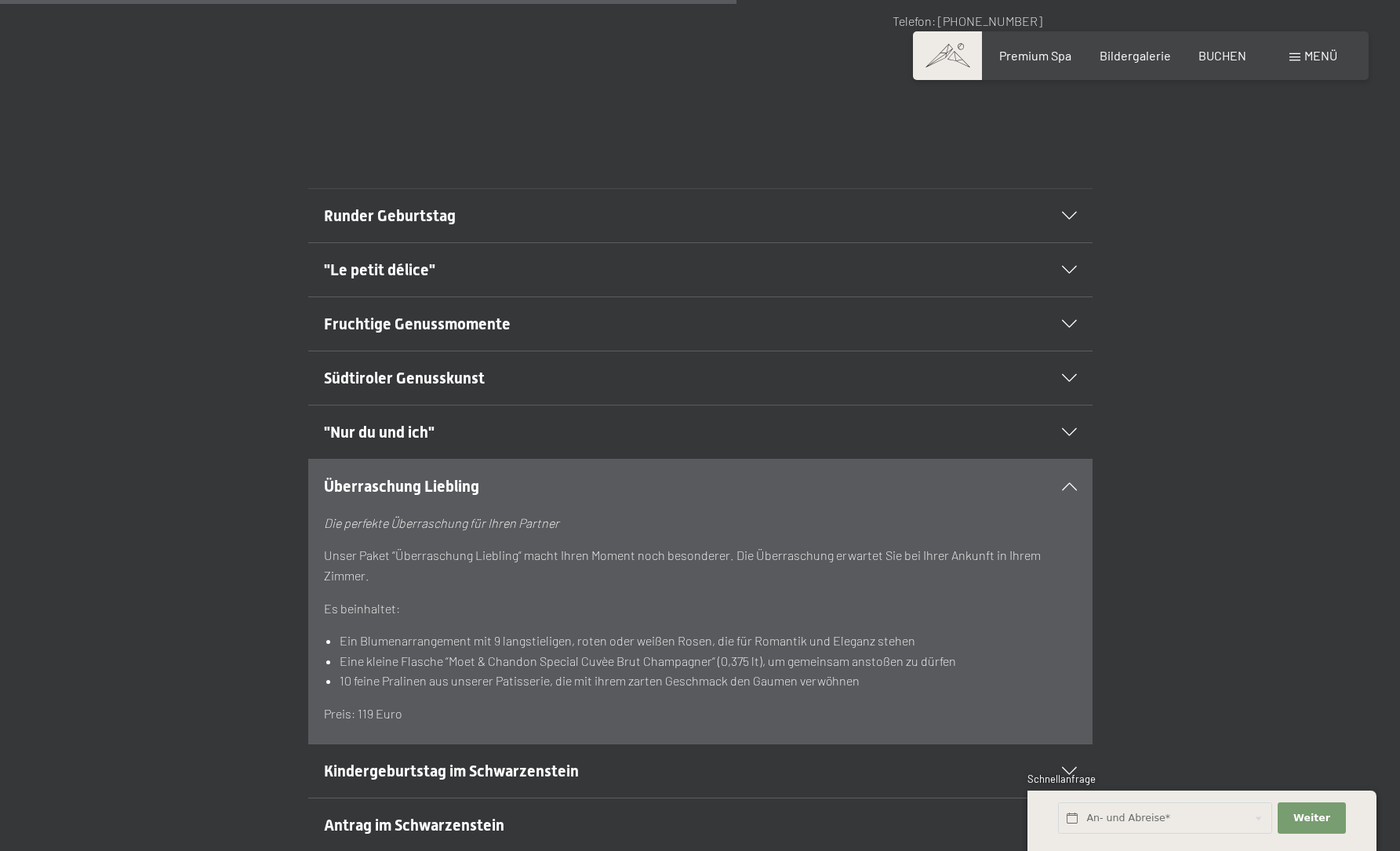
click at [875, 220] on h2 "Runder Geburtstag" at bounding box center [663, 215] width 678 height 22
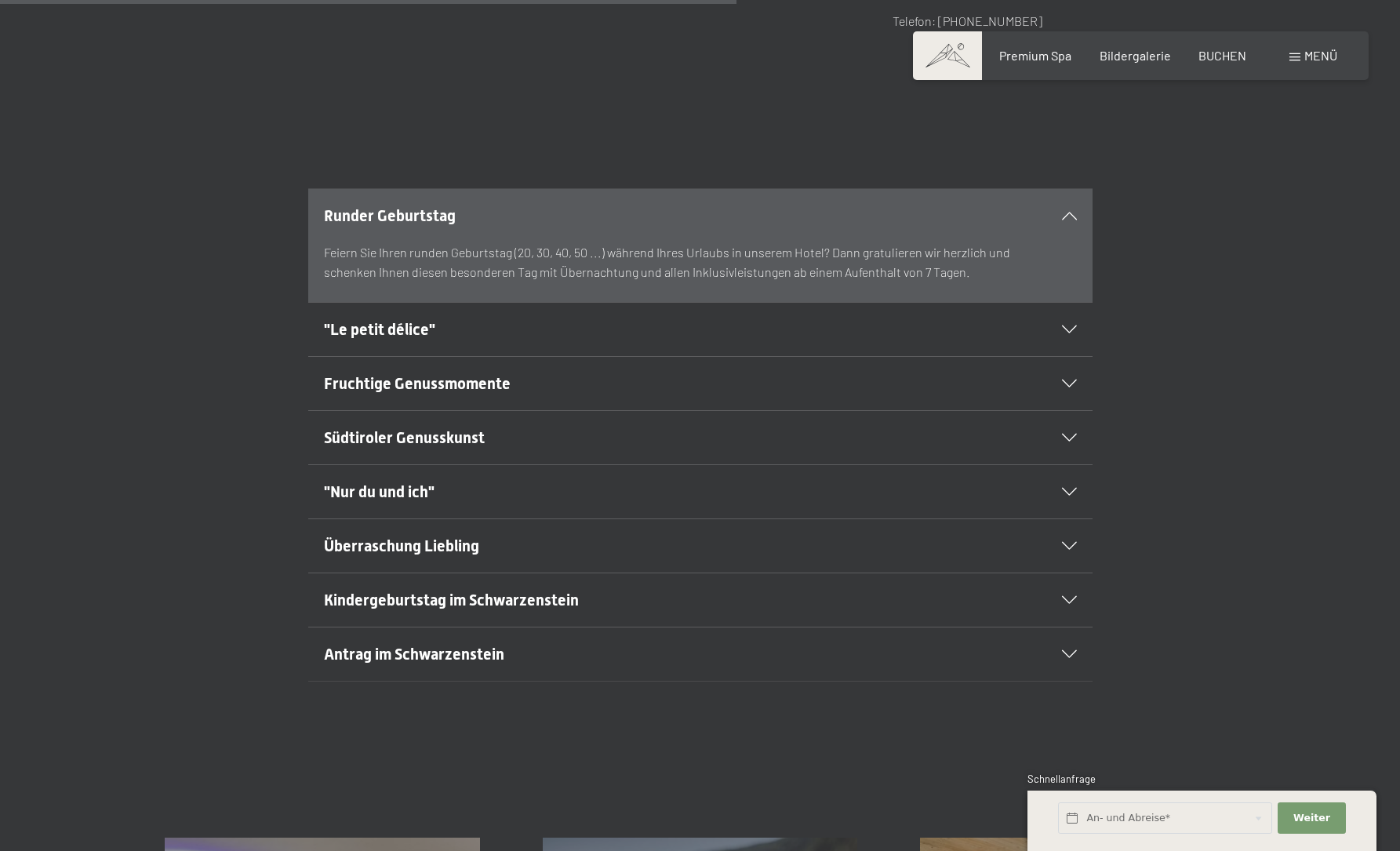
click at [771, 312] on div ""Le petit délice"" at bounding box center [700, 329] width 753 height 54
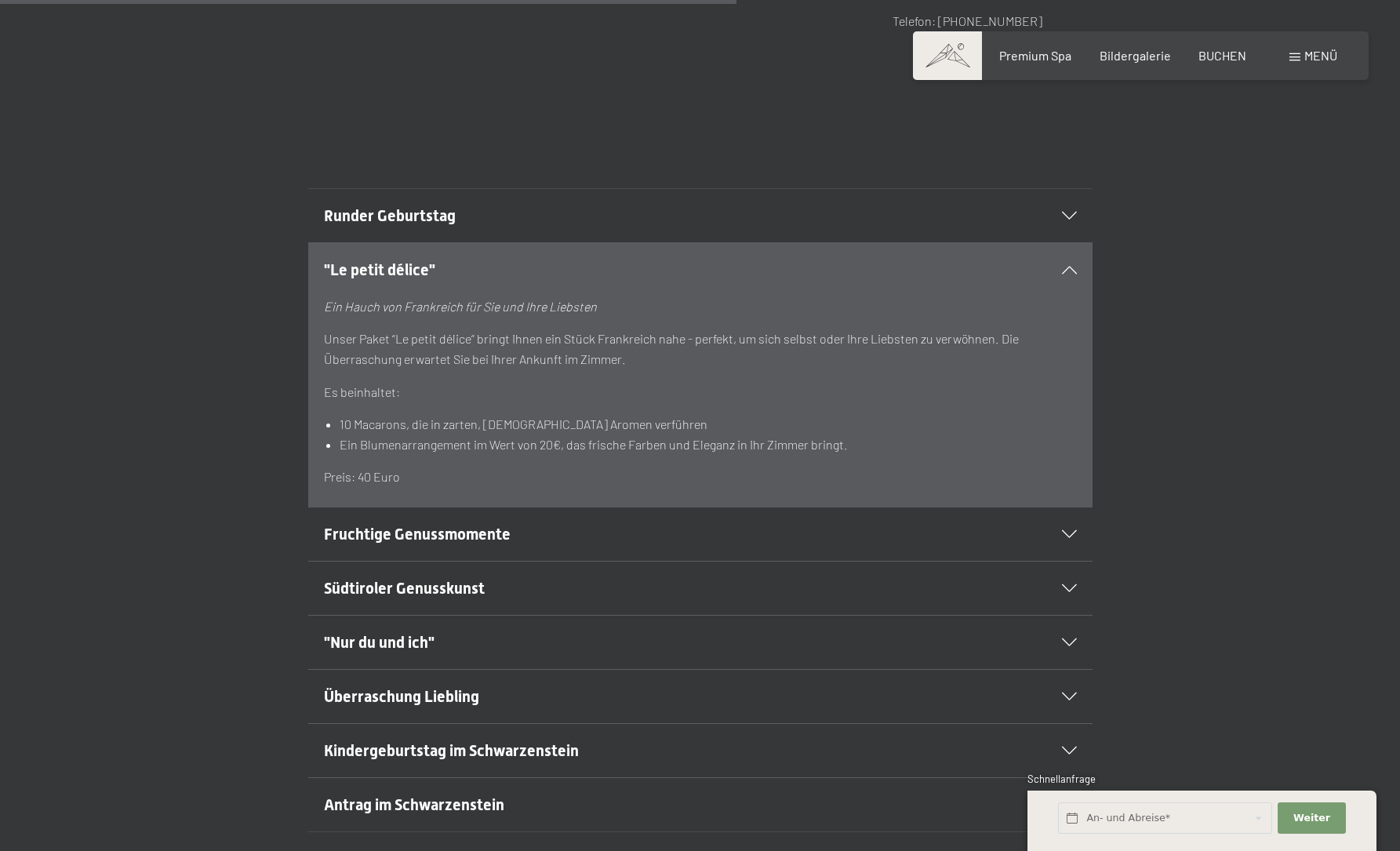
click at [632, 525] on h2 "Fruchtige Genussmomente" at bounding box center [663, 533] width 678 height 22
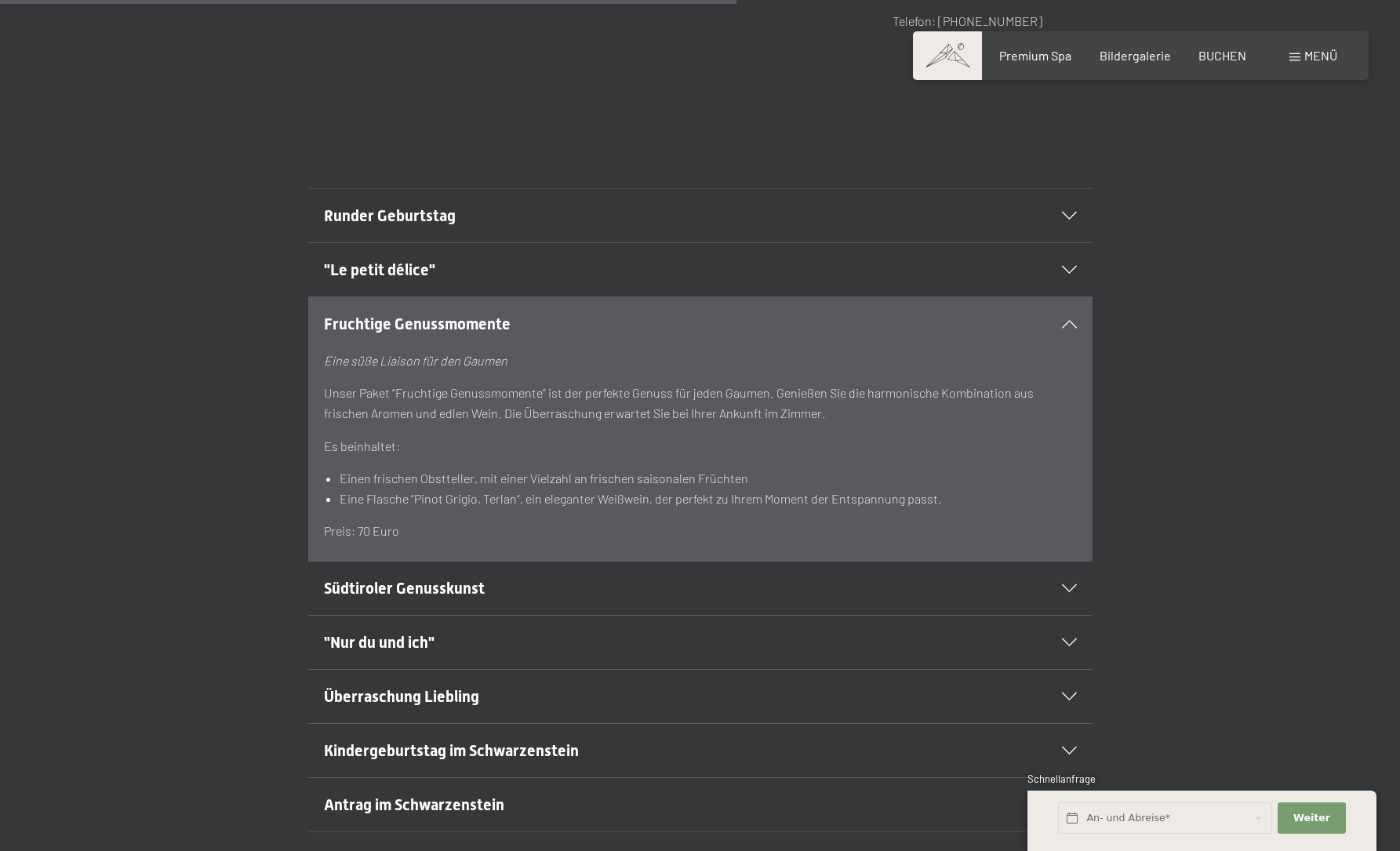
click at [612, 588] on h2 "Südtiroler Genusskunst" at bounding box center [663, 588] width 678 height 22
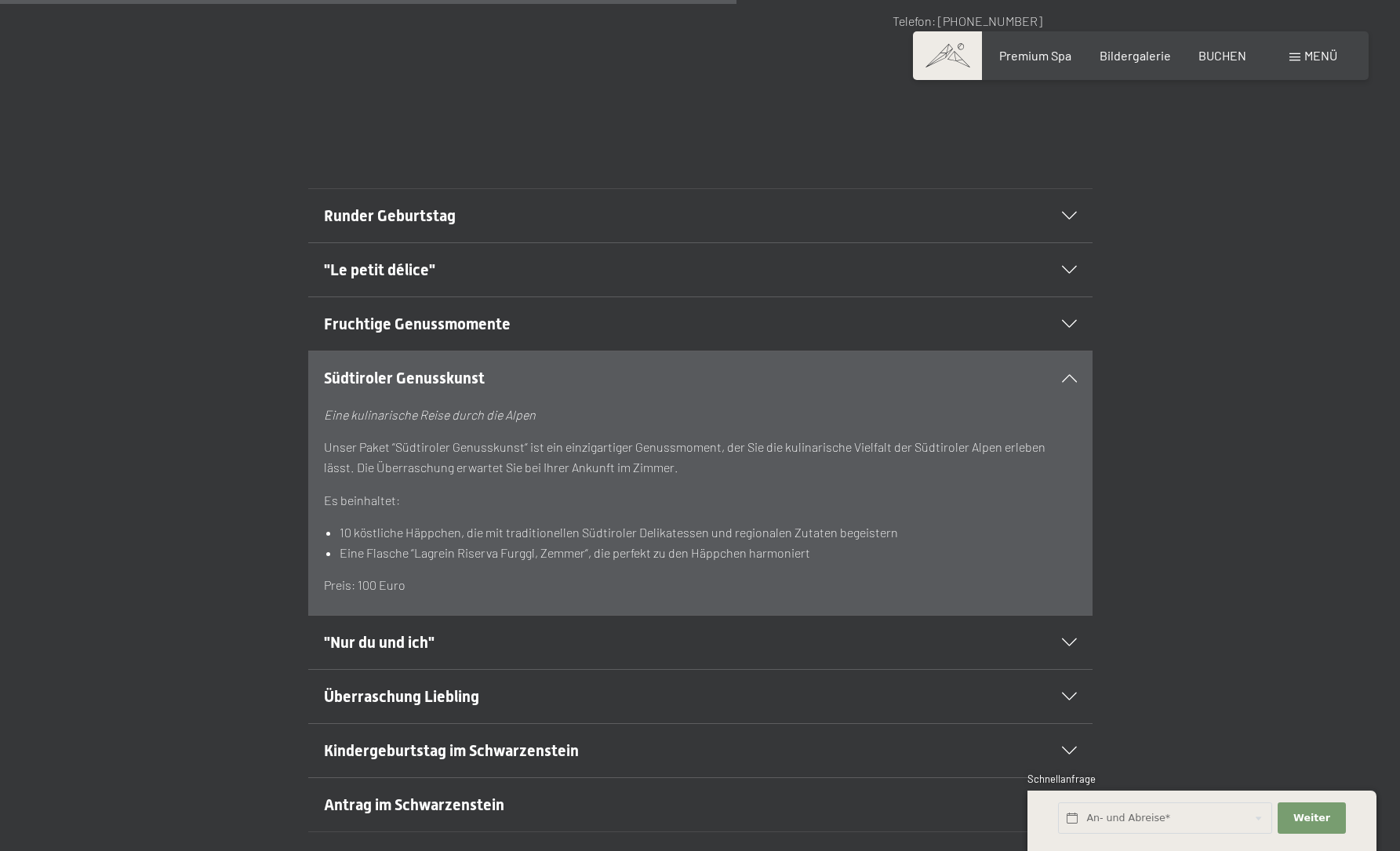
click at [605, 636] on h2 ""Nur du und ich"" at bounding box center [663, 641] width 678 height 22
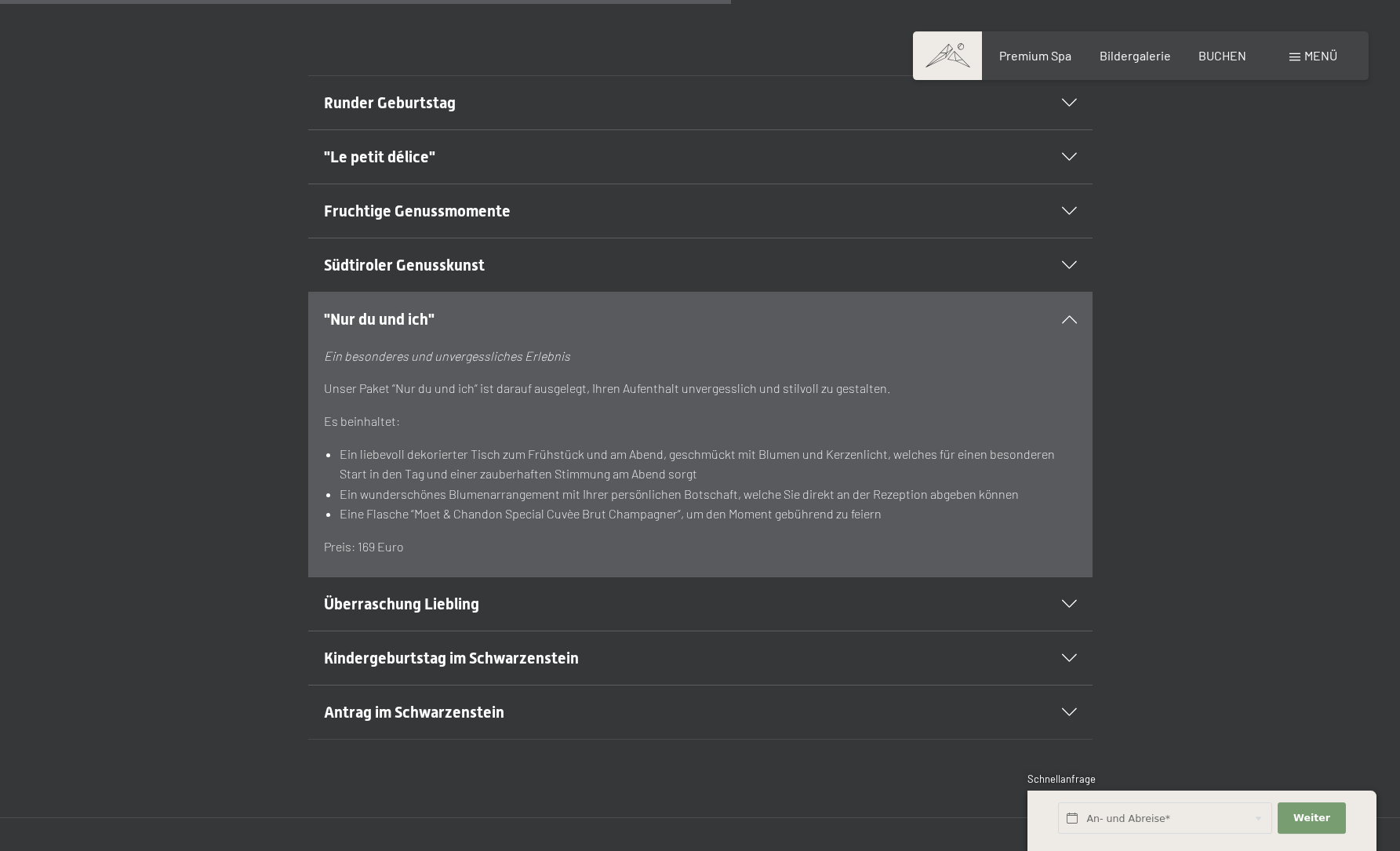
scroll to position [1156, 0]
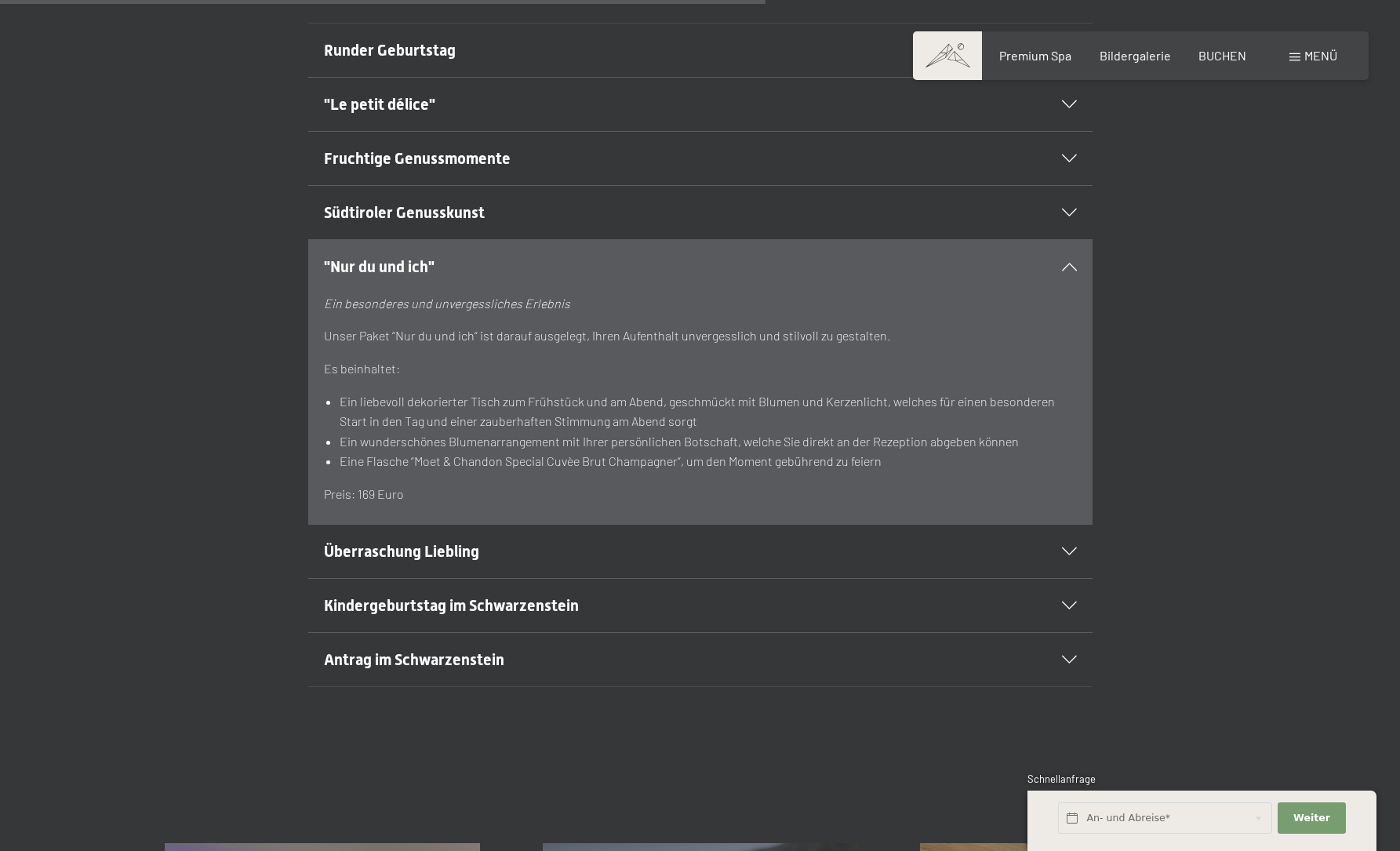
click at [567, 554] on h2 "Überraschung Liebling" at bounding box center [663, 551] width 678 height 22
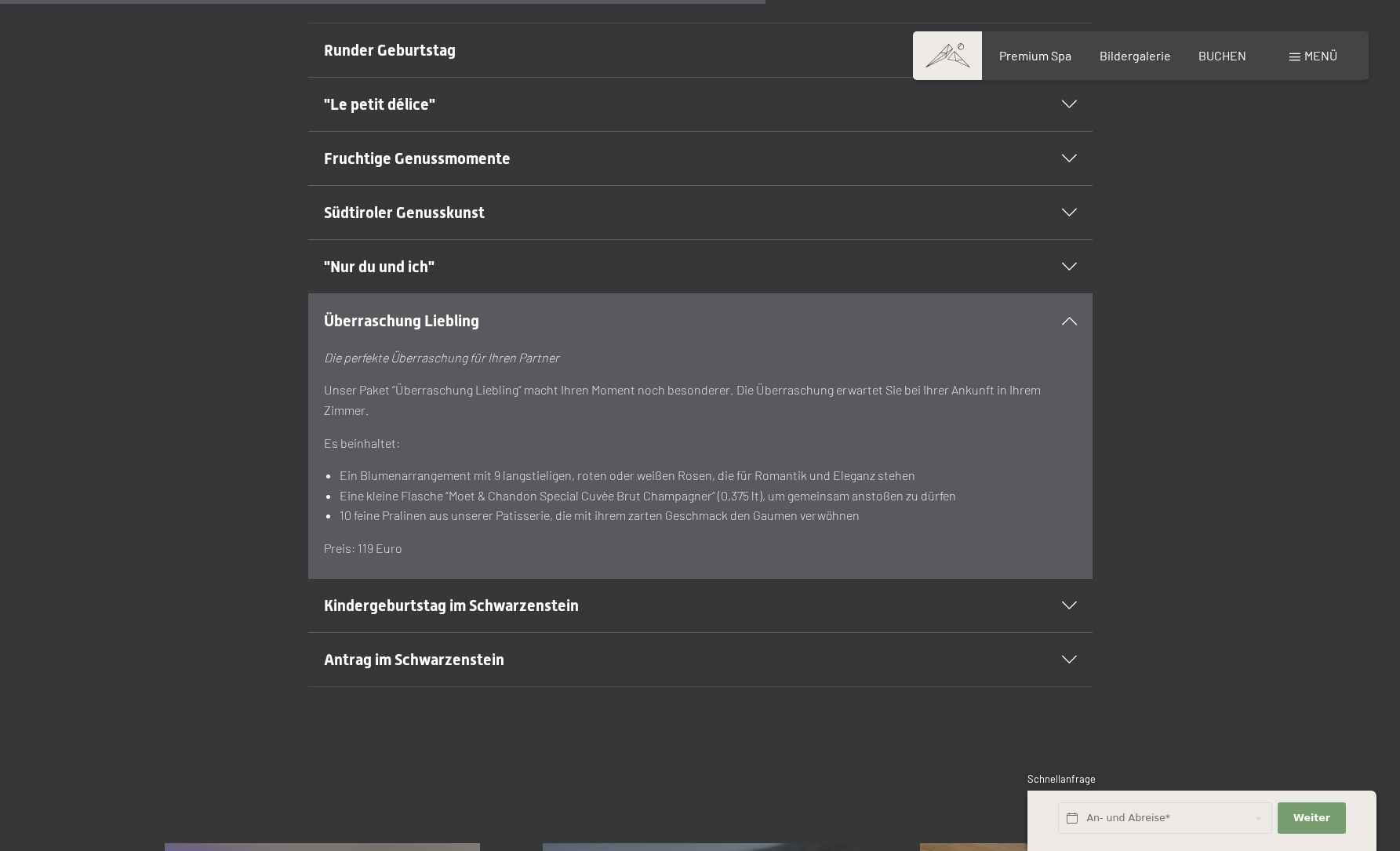
click at [413, 259] on span ""Nur du und ich"" at bounding box center [379, 266] width 111 height 18
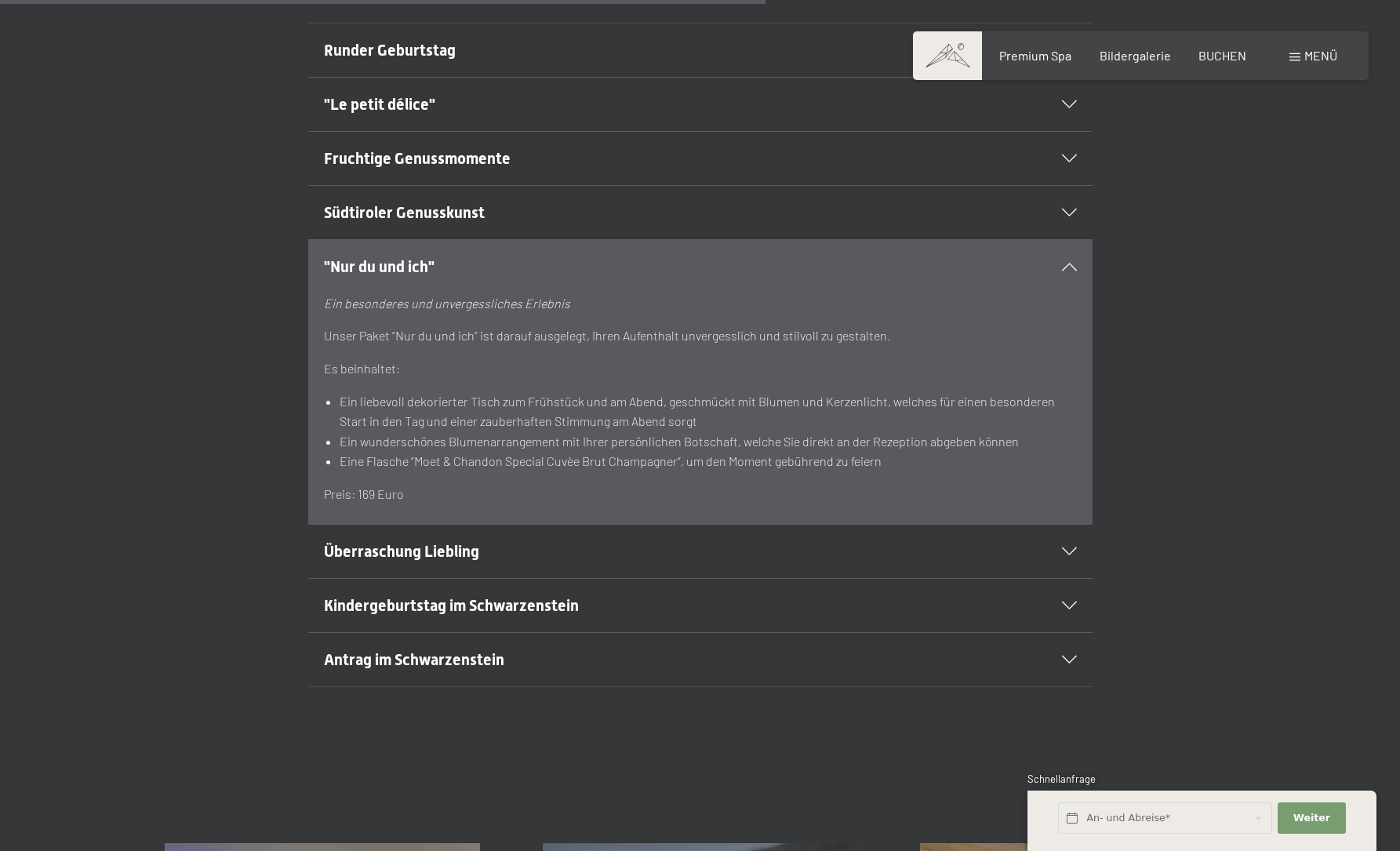
click at [410, 557] on h2 "Überraschung Liebling" at bounding box center [663, 551] width 678 height 22
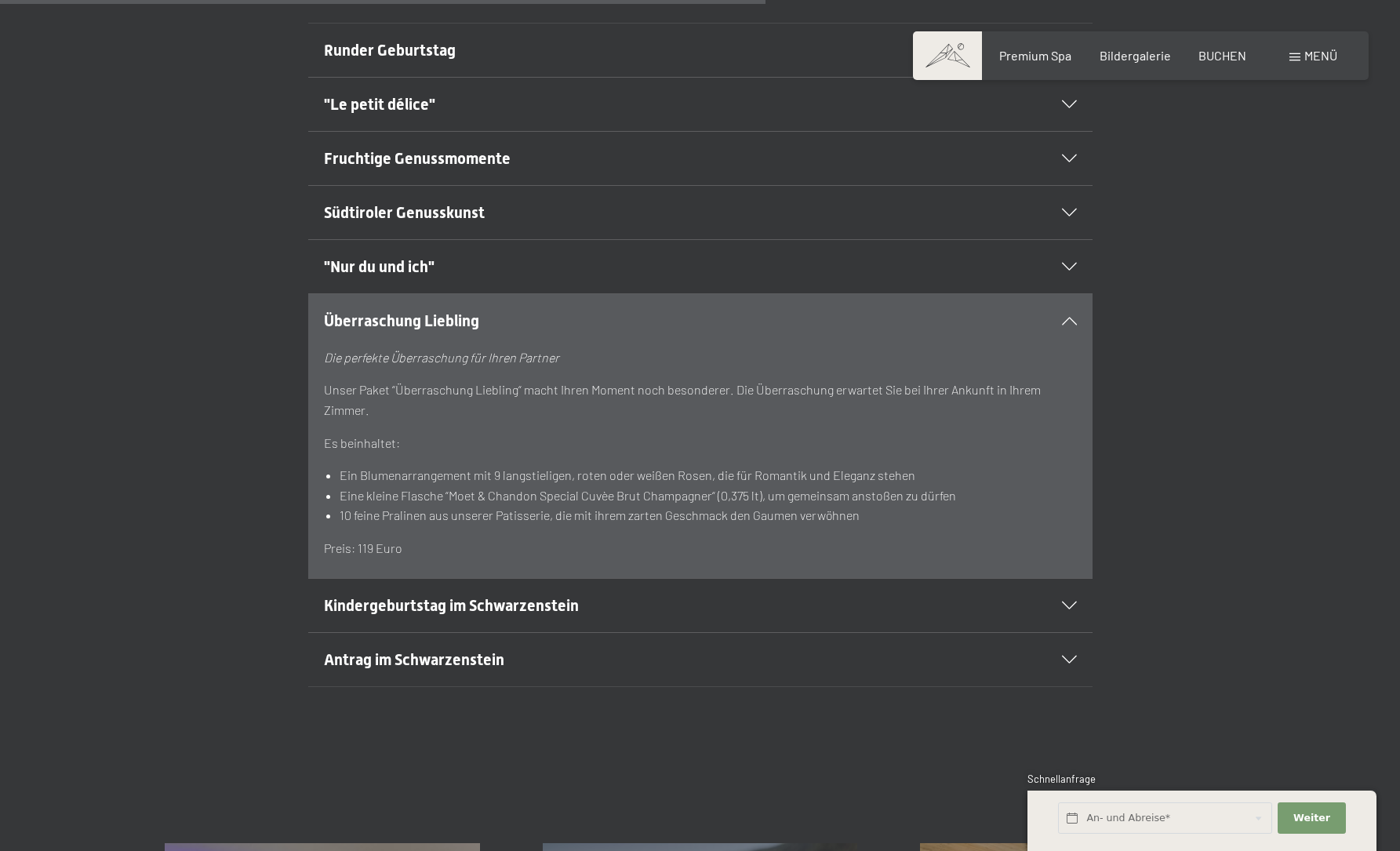
click at [425, 258] on span ""Nur du und ich"" at bounding box center [379, 266] width 111 height 18
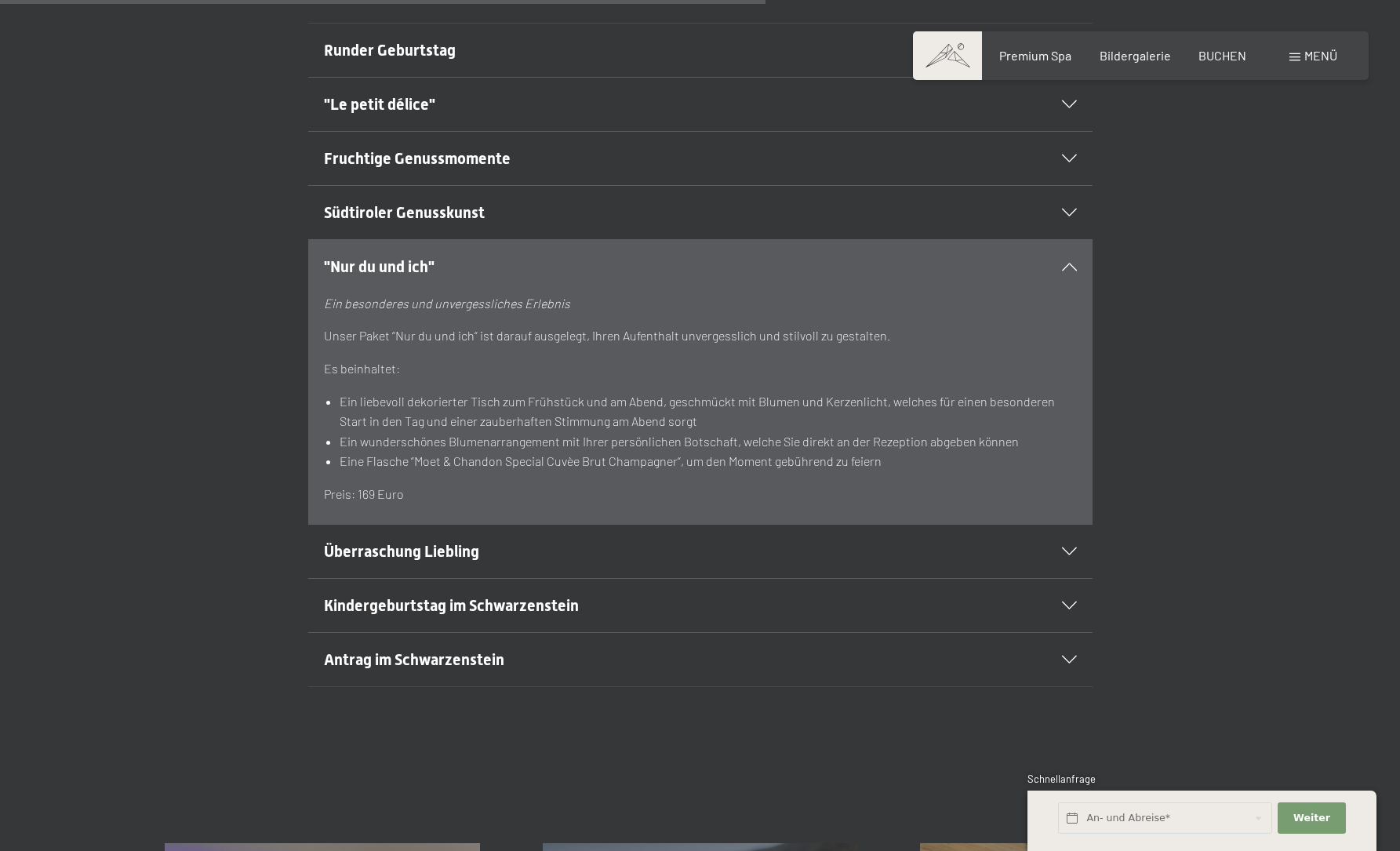
click at [616, 661] on h2 "Antrag im Schwarzenstein" at bounding box center [663, 659] width 678 height 22
